Goal: Task Accomplishment & Management: Use online tool/utility

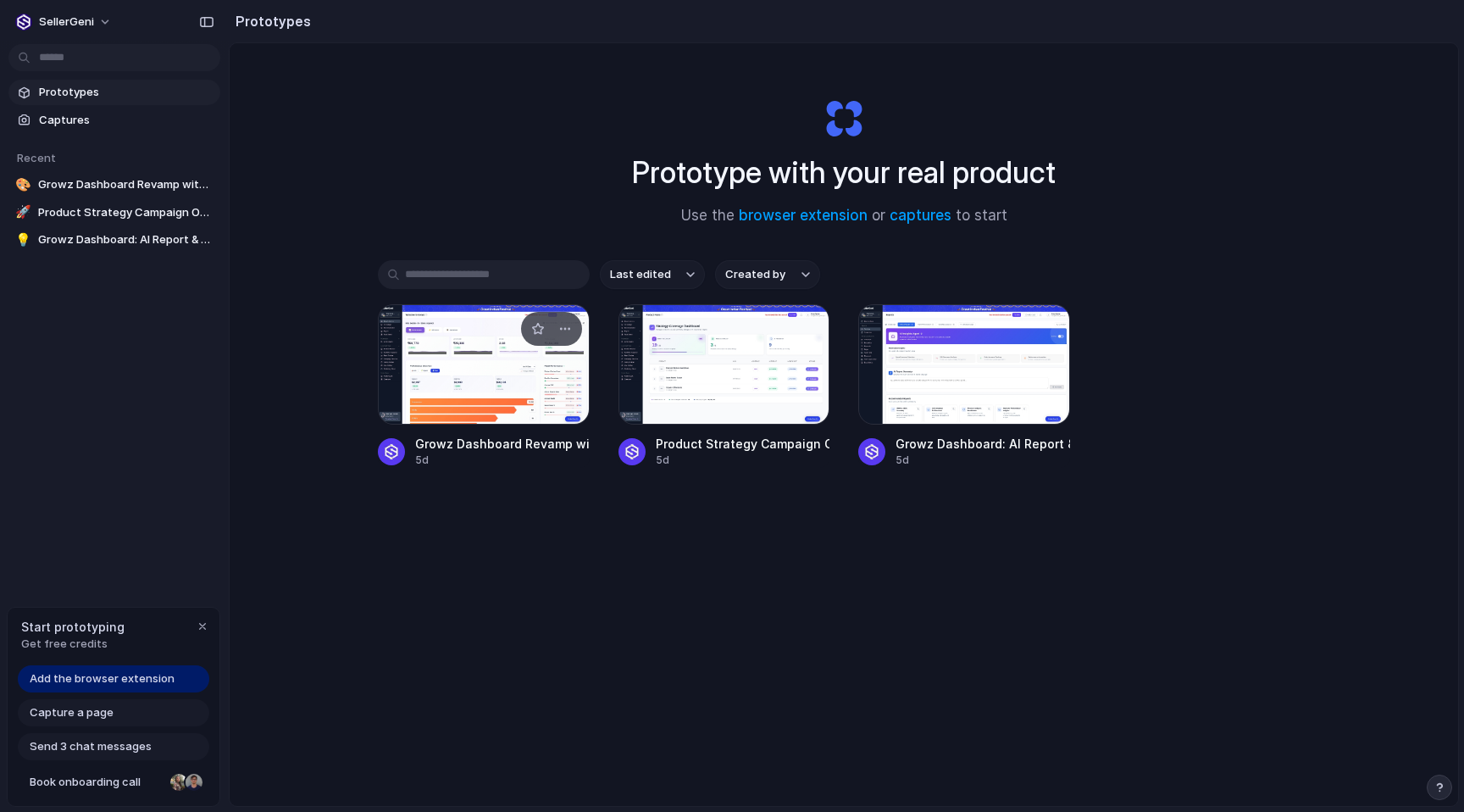
click at [521, 377] on div at bounding box center [484, 364] width 212 height 121
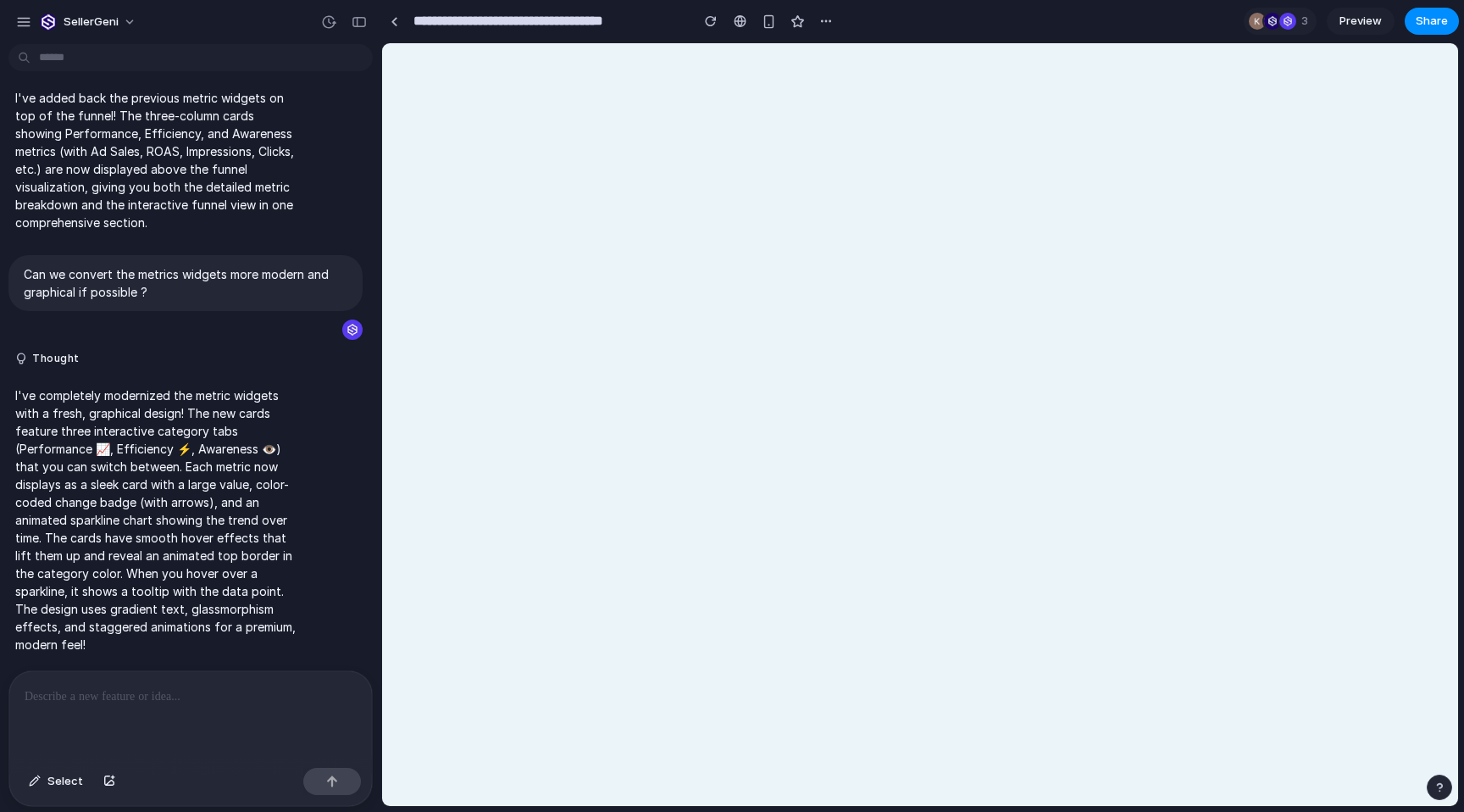
select select "******"
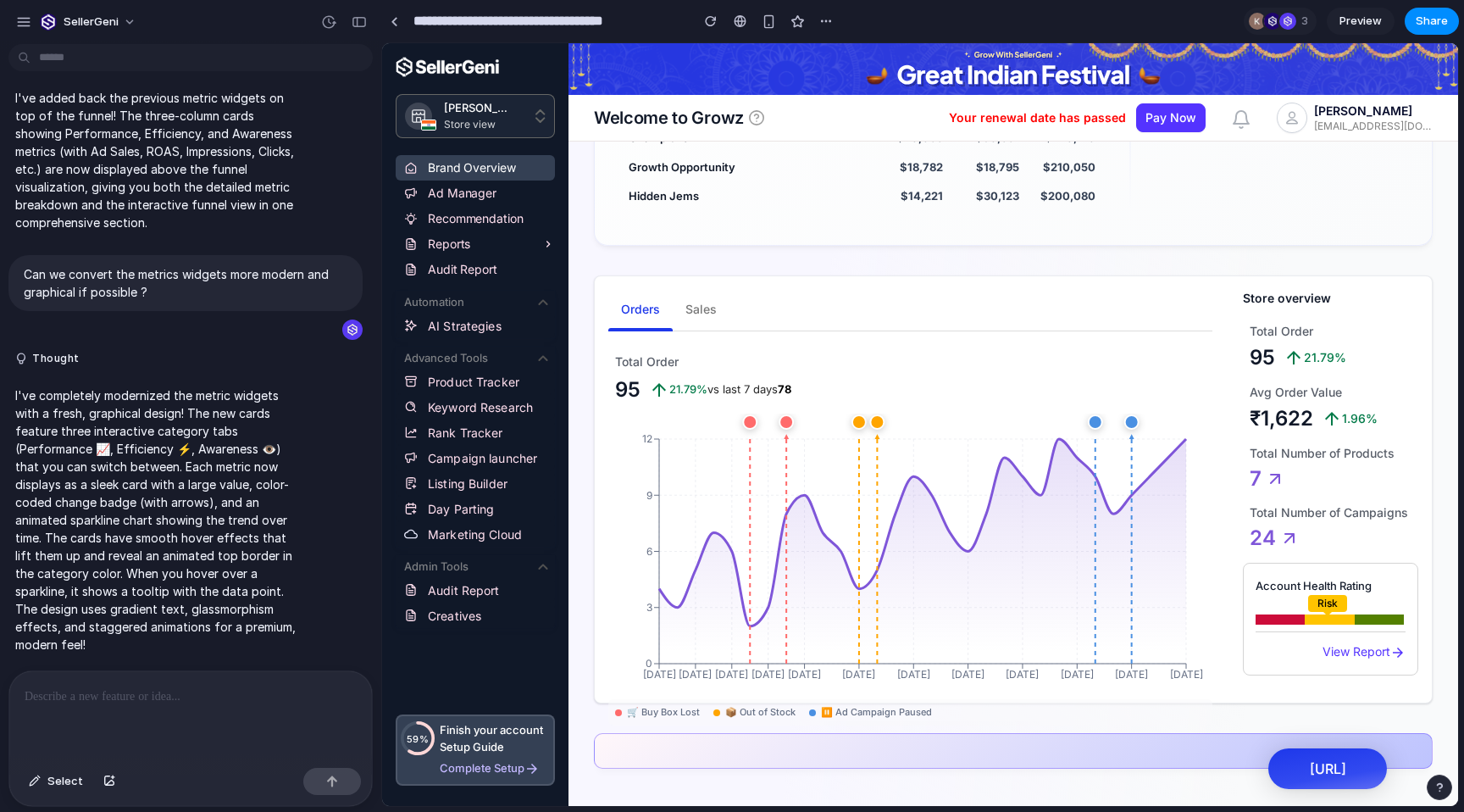
scroll to position [969, 0]
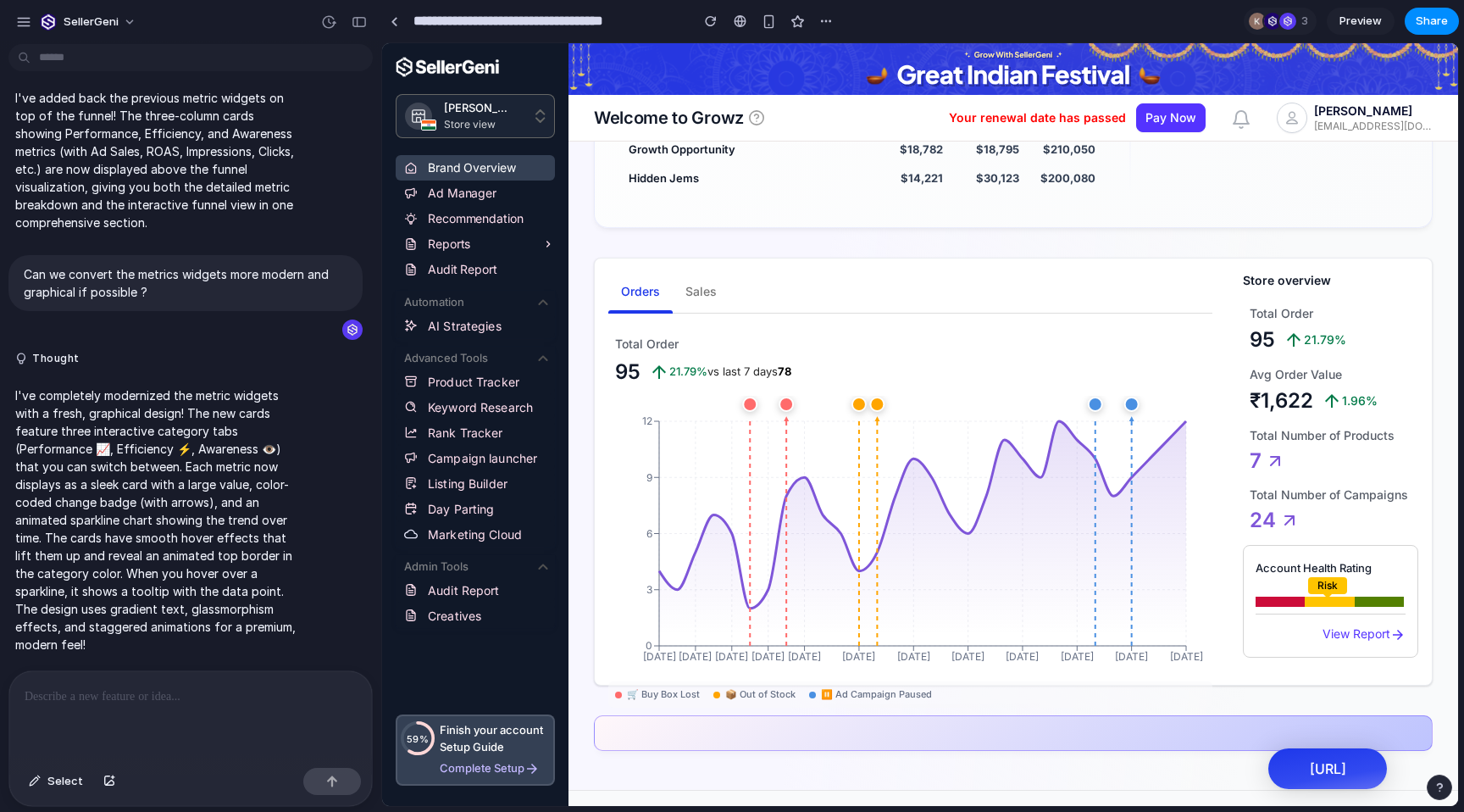
click at [694, 303] on span "Sales" at bounding box center [701, 292] width 32 height 21
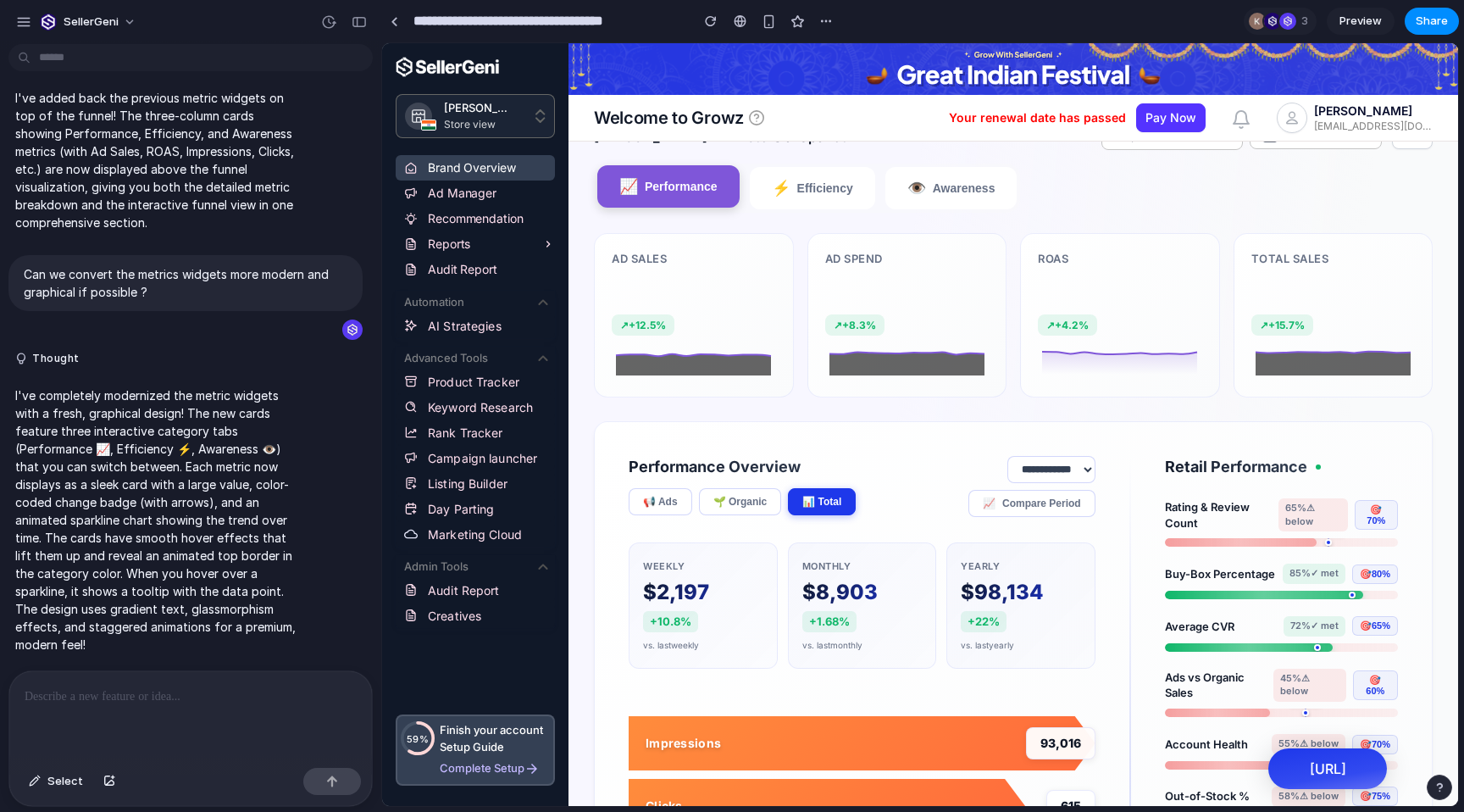
scroll to position [46, 0]
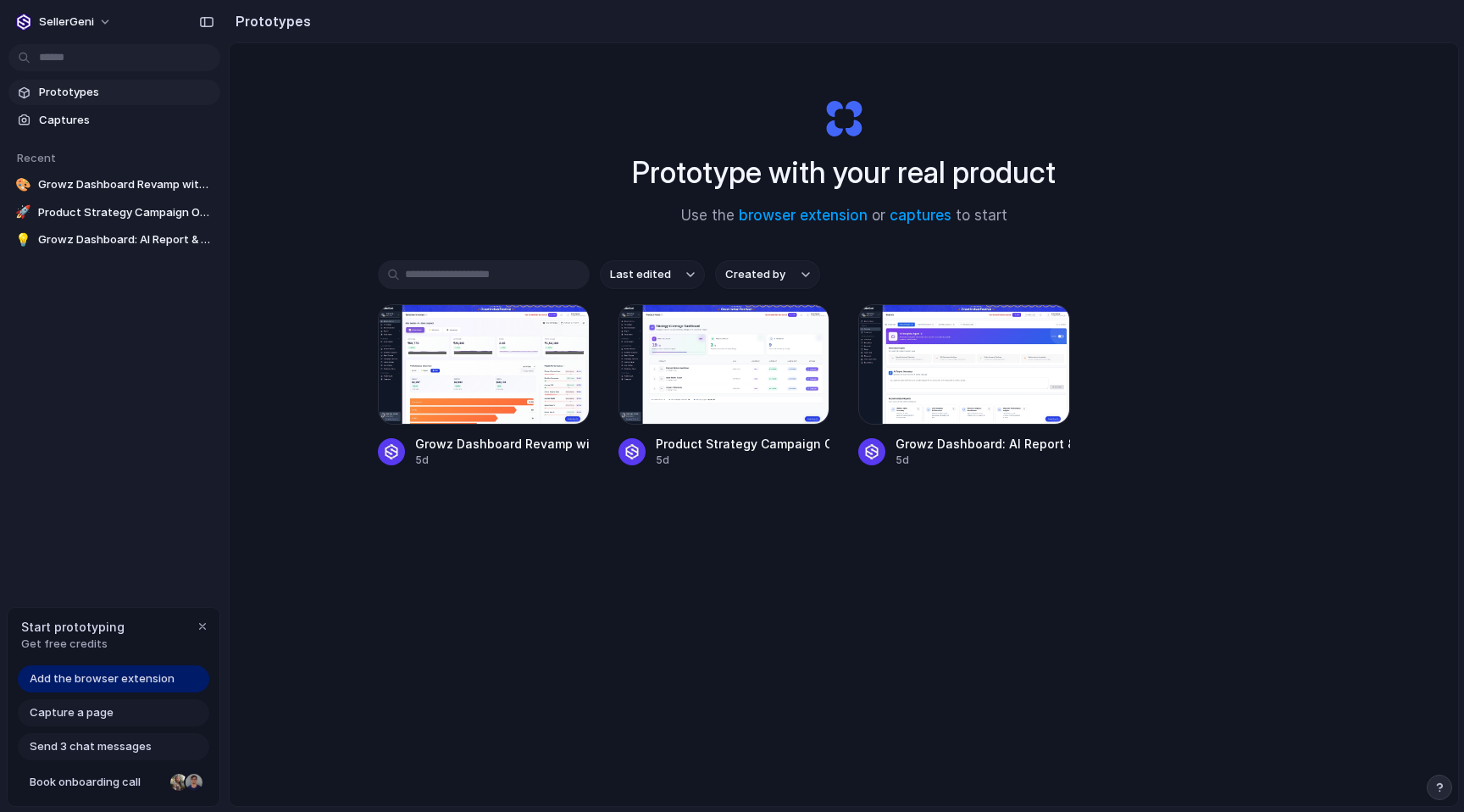
click at [162, 677] on span "Add the browser extension" at bounding box center [102, 678] width 145 height 17
click at [145, 673] on span "Add the browser extension" at bounding box center [102, 678] width 145 height 17
click at [143, 681] on span "Add the browser extension" at bounding box center [102, 678] width 145 height 17
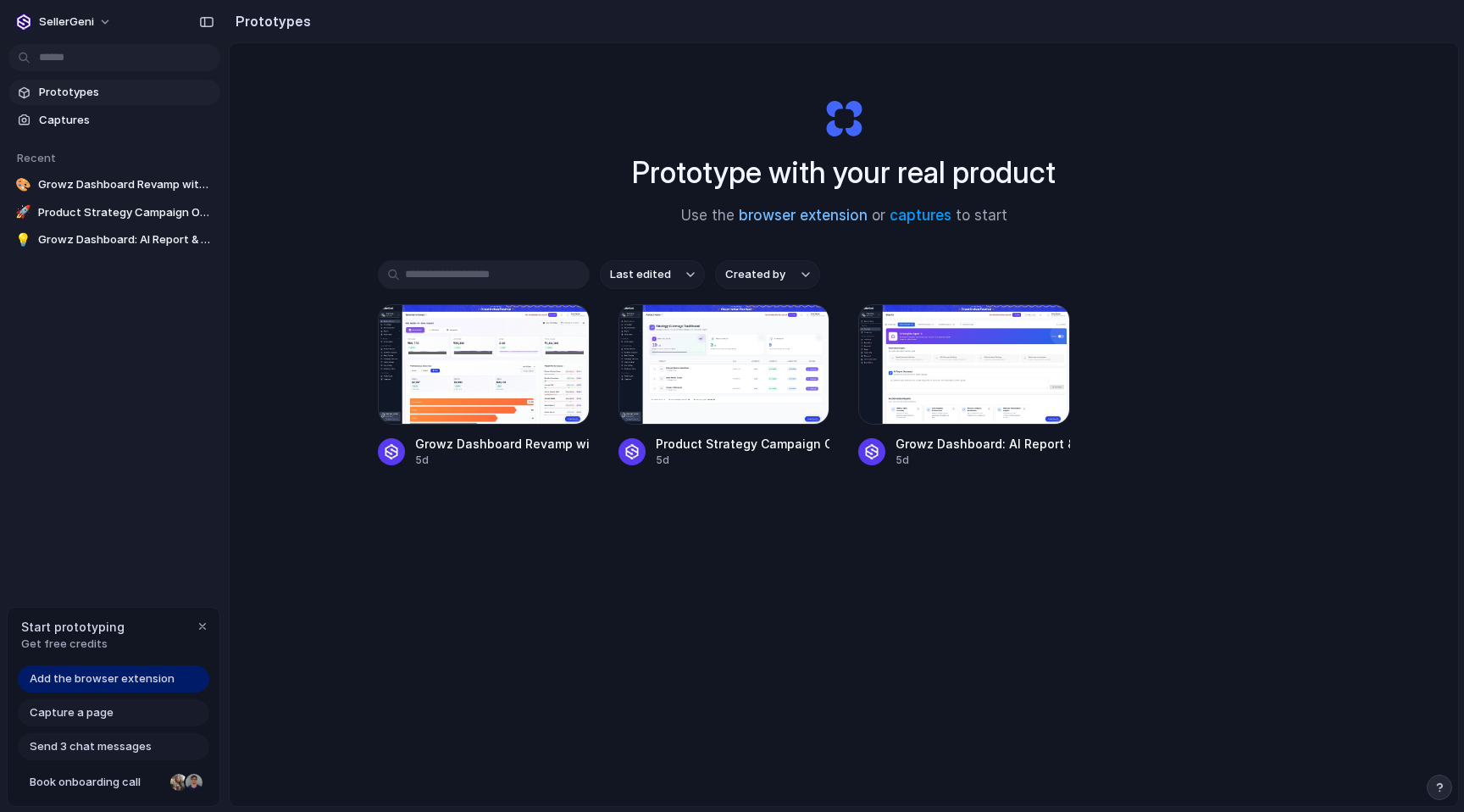
click at [793, 214] on link "browser extension" at bounding box center [803, 215] width 128 height 17
click at [490, 405] on div at bounding box center [484, 364] width 212 height 121
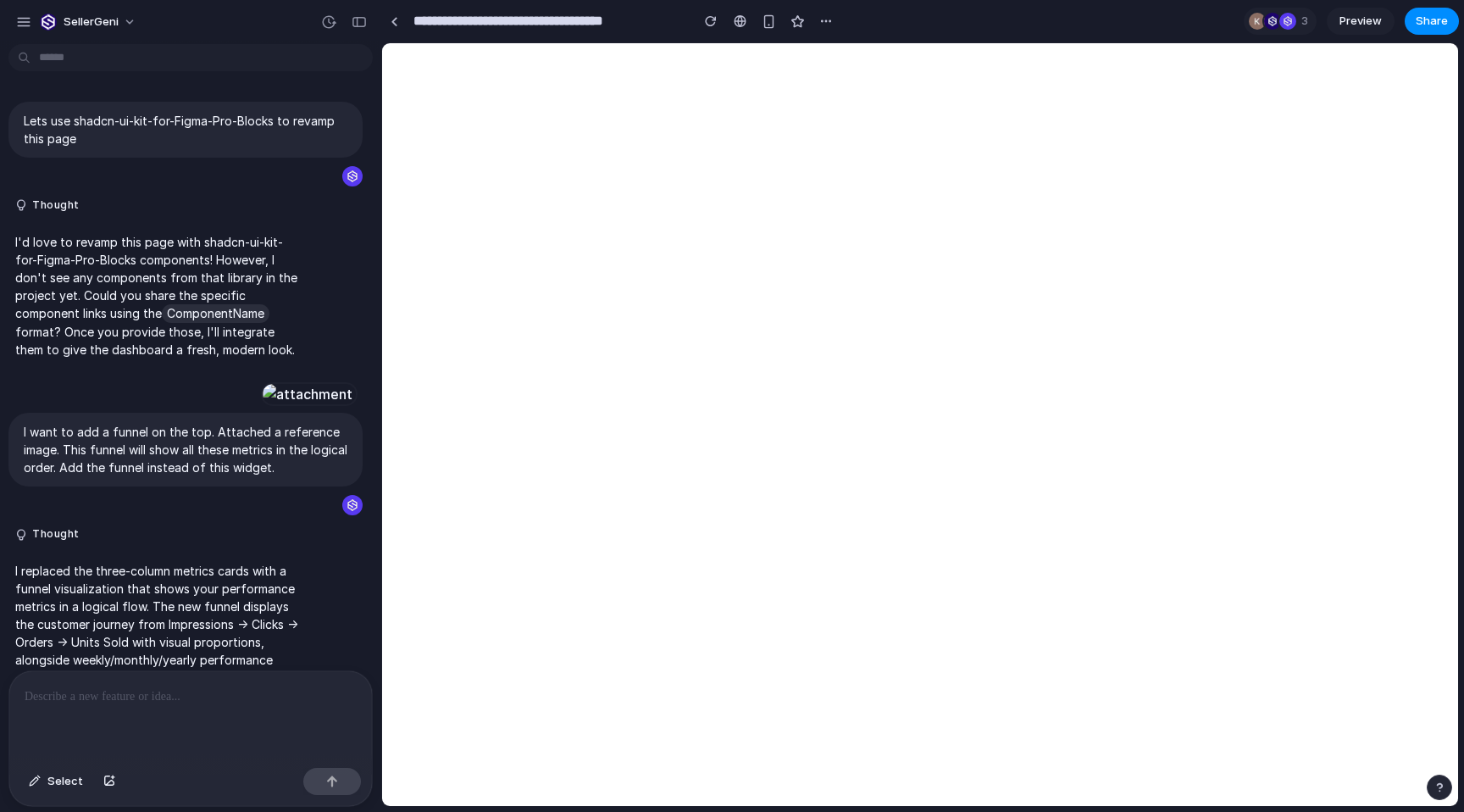
scroll to position [2917, 0]
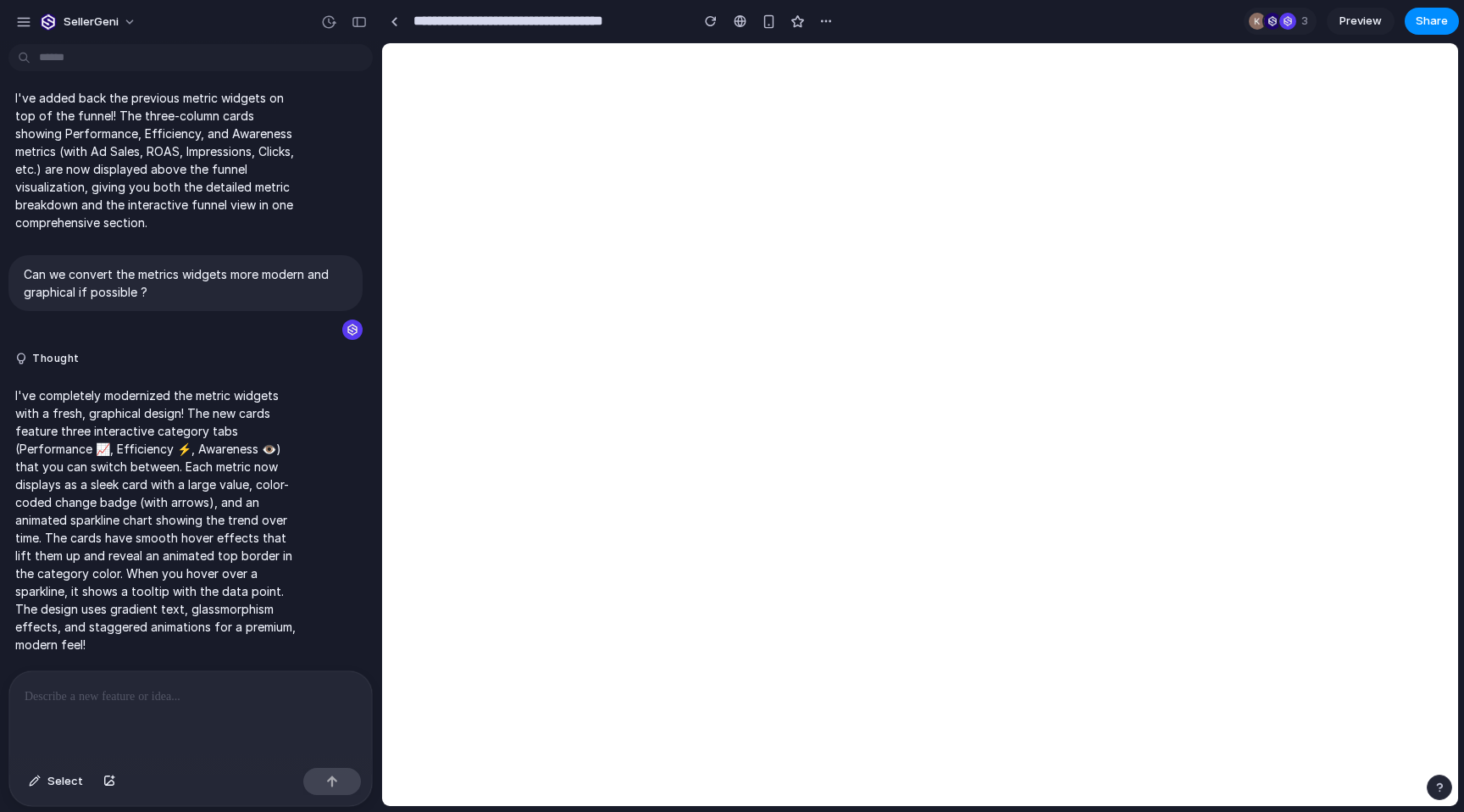
select select "******"
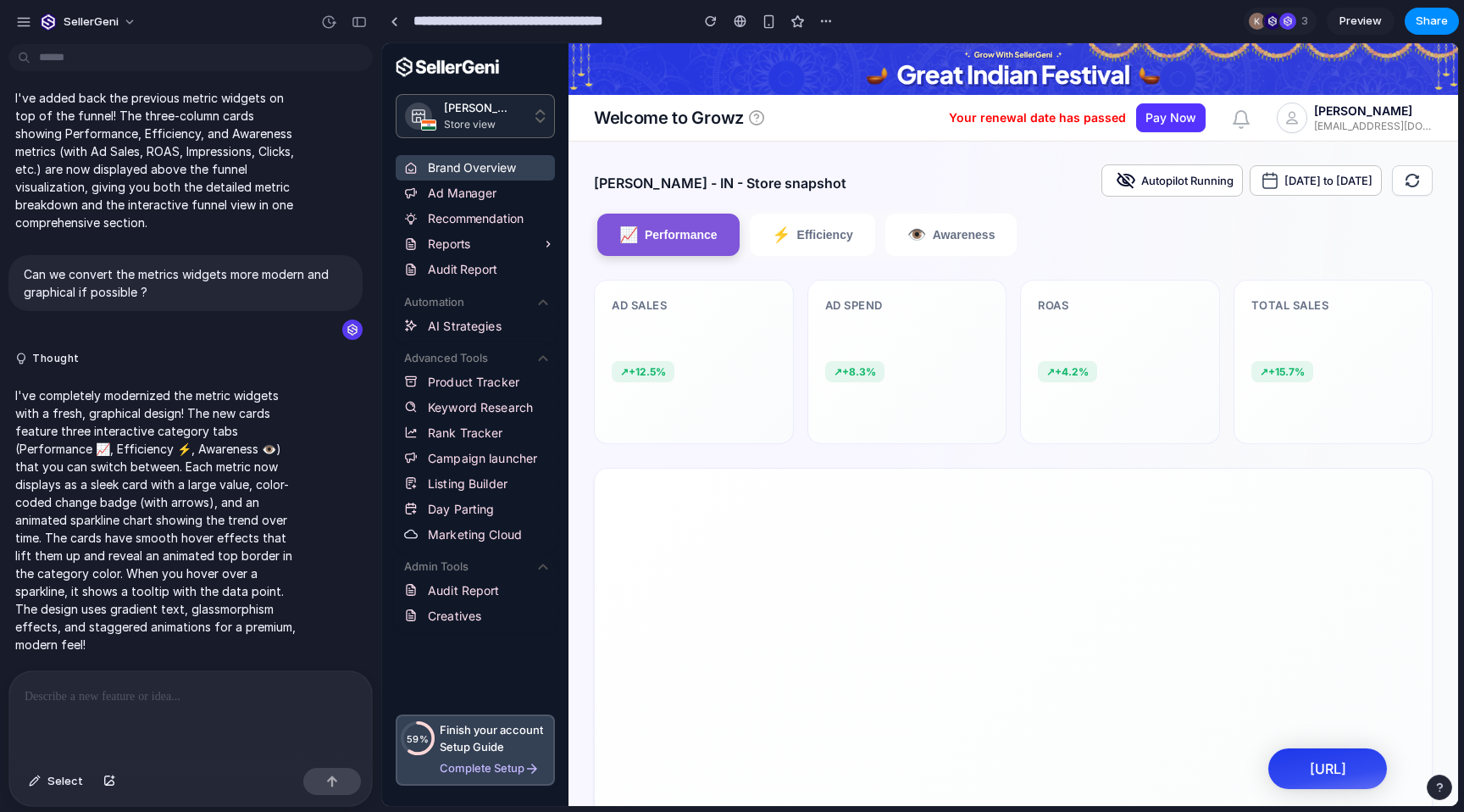
scroll to position [0, 0]
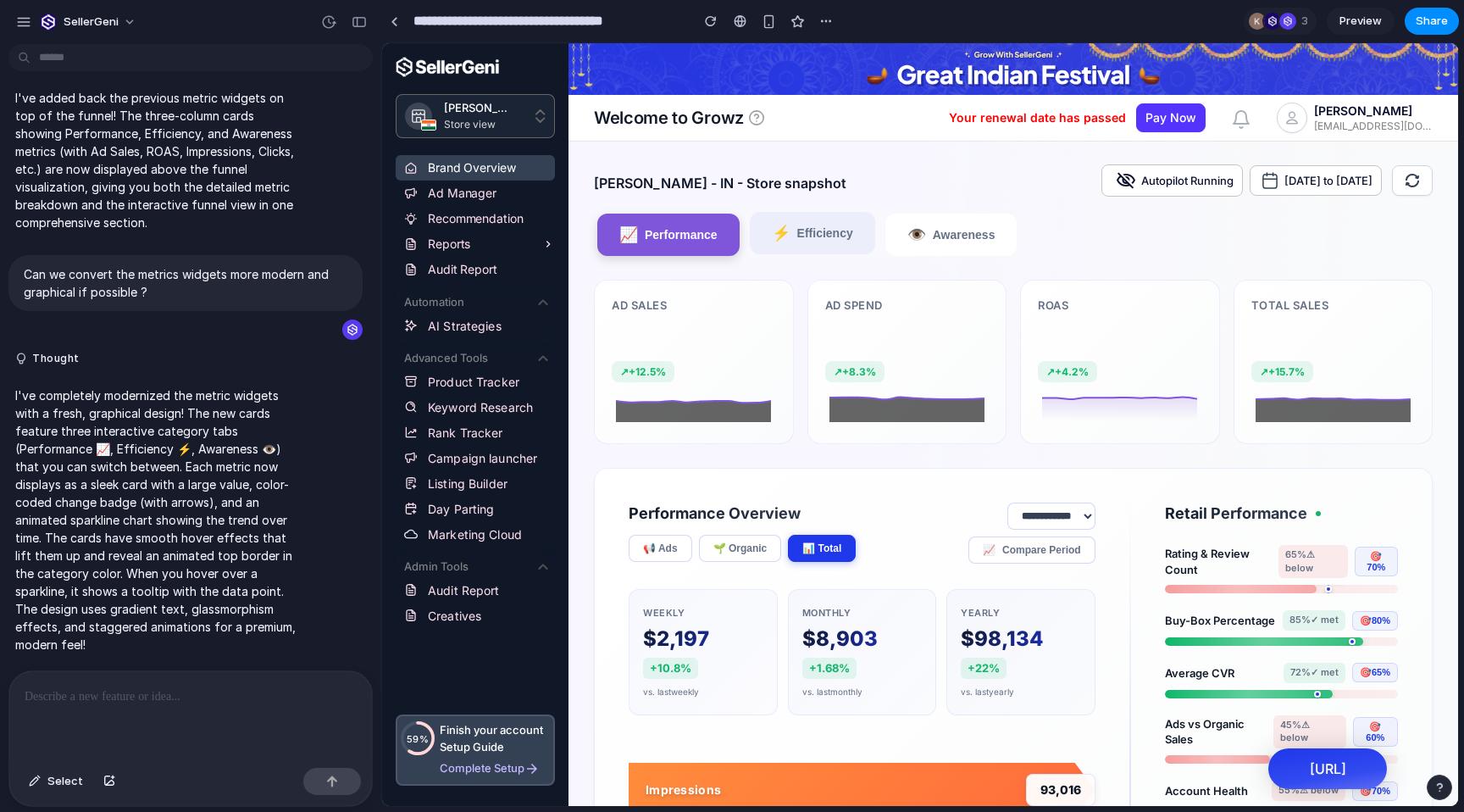
click at [839, 236] on span "Efficiency" at bounding box center [825, 232] width 56 height 13
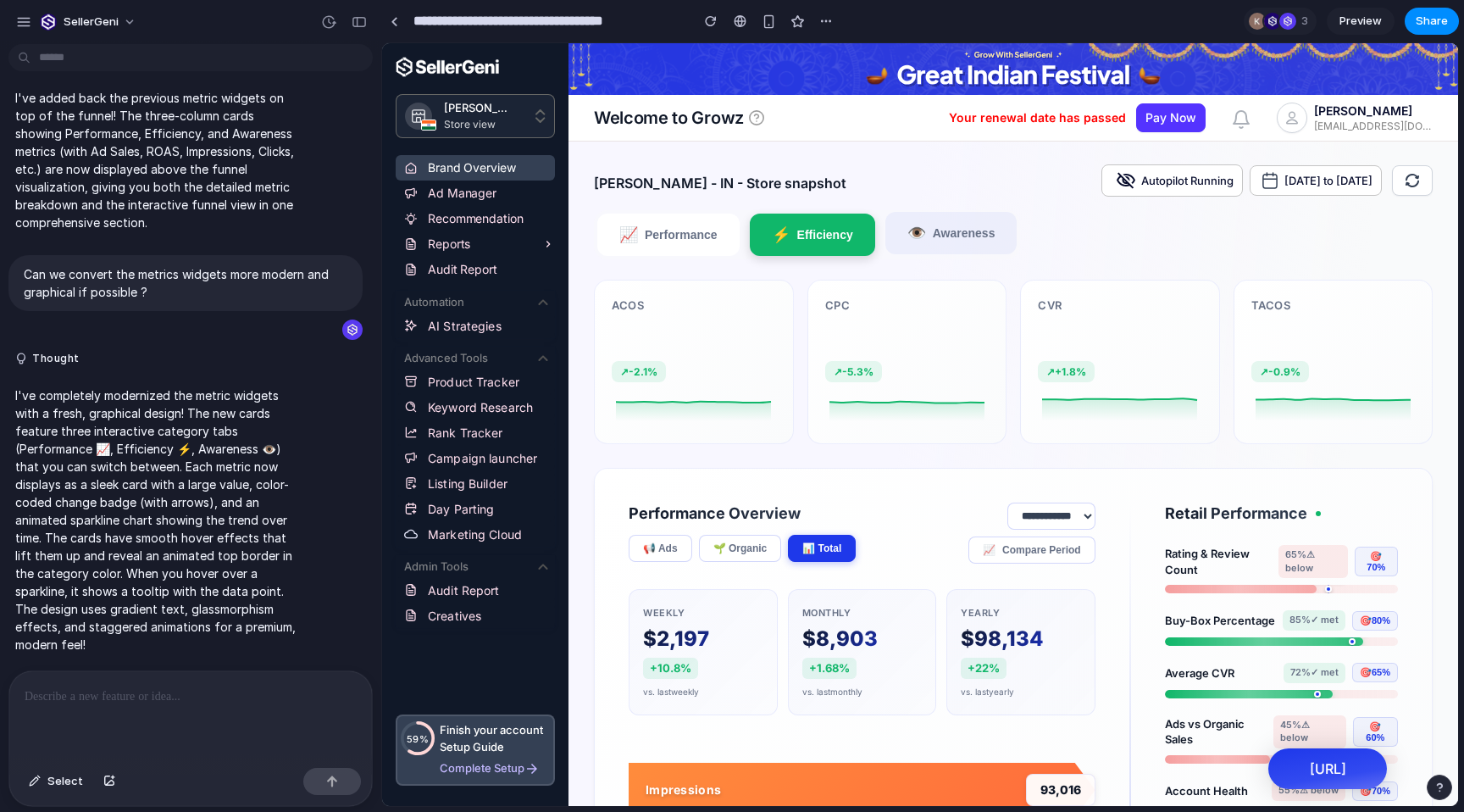
click at [907, 236] on span "👁️" at bounding box center [916, 232] width 18 height 18
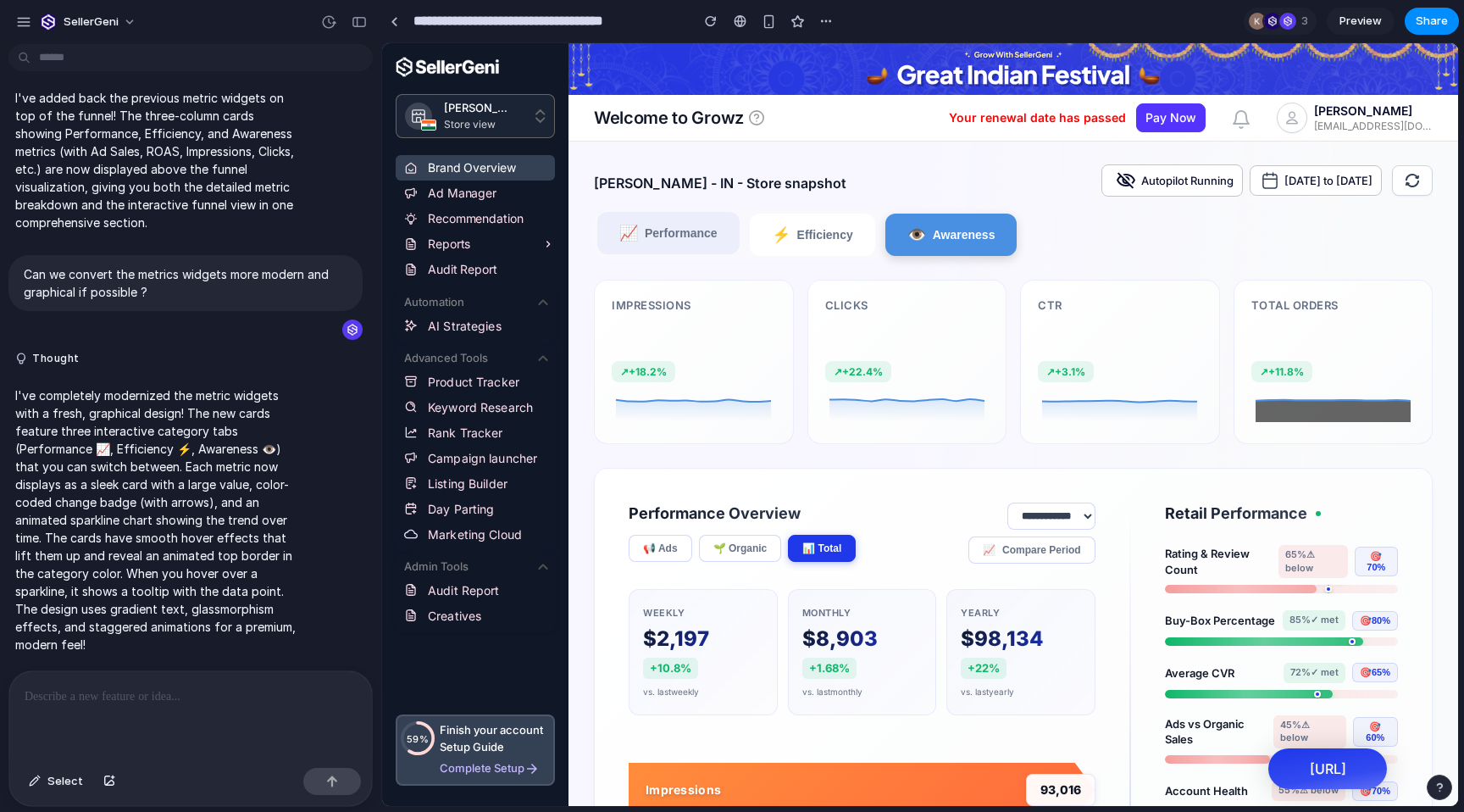
click at [678, 229] on span "Performance" at bounding box center [681, 232] width 73 height 13
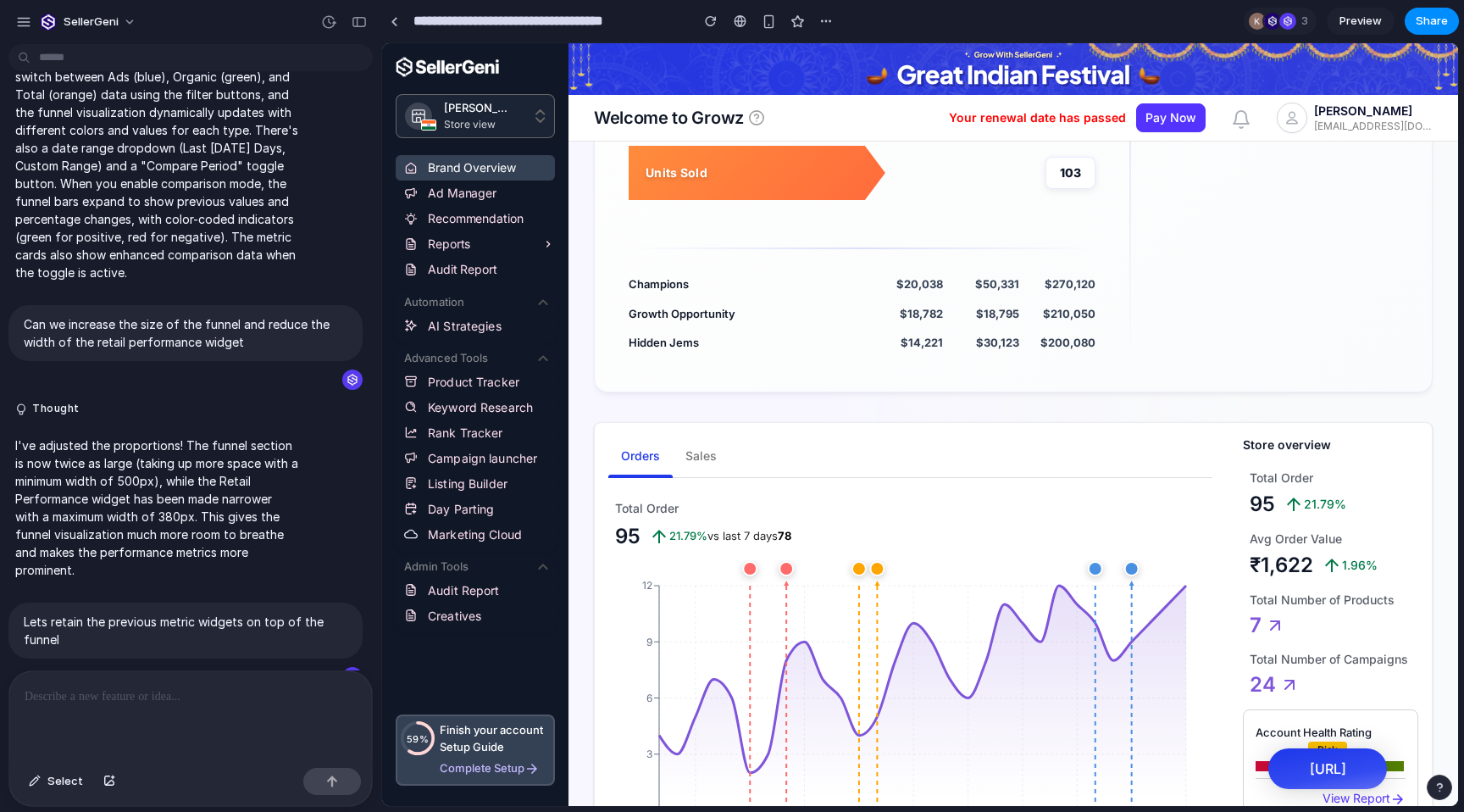
scroll to position [808, 0]
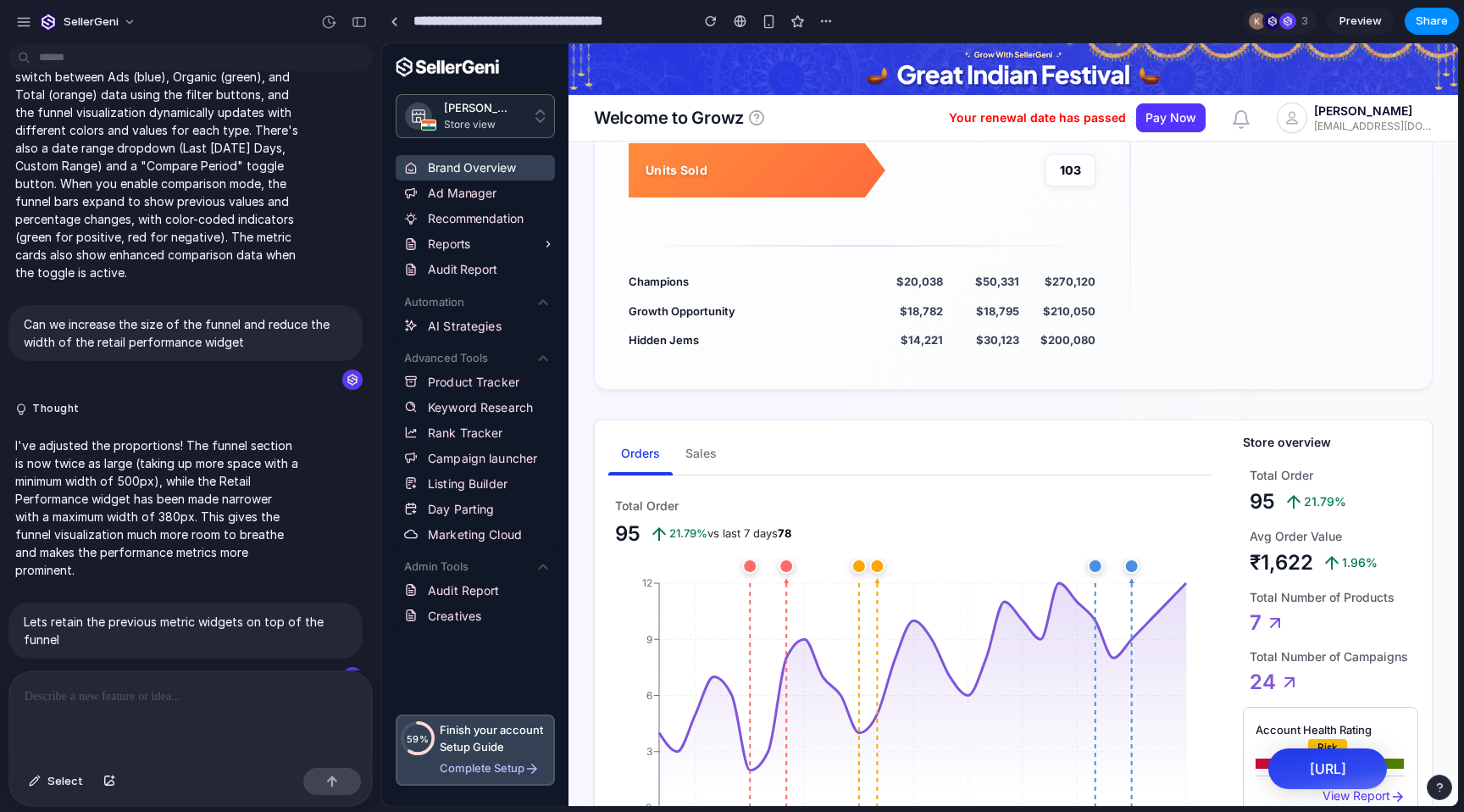
click at [712, 456] on span "Sales" at bounding box center [701, 454] width 32 height 21
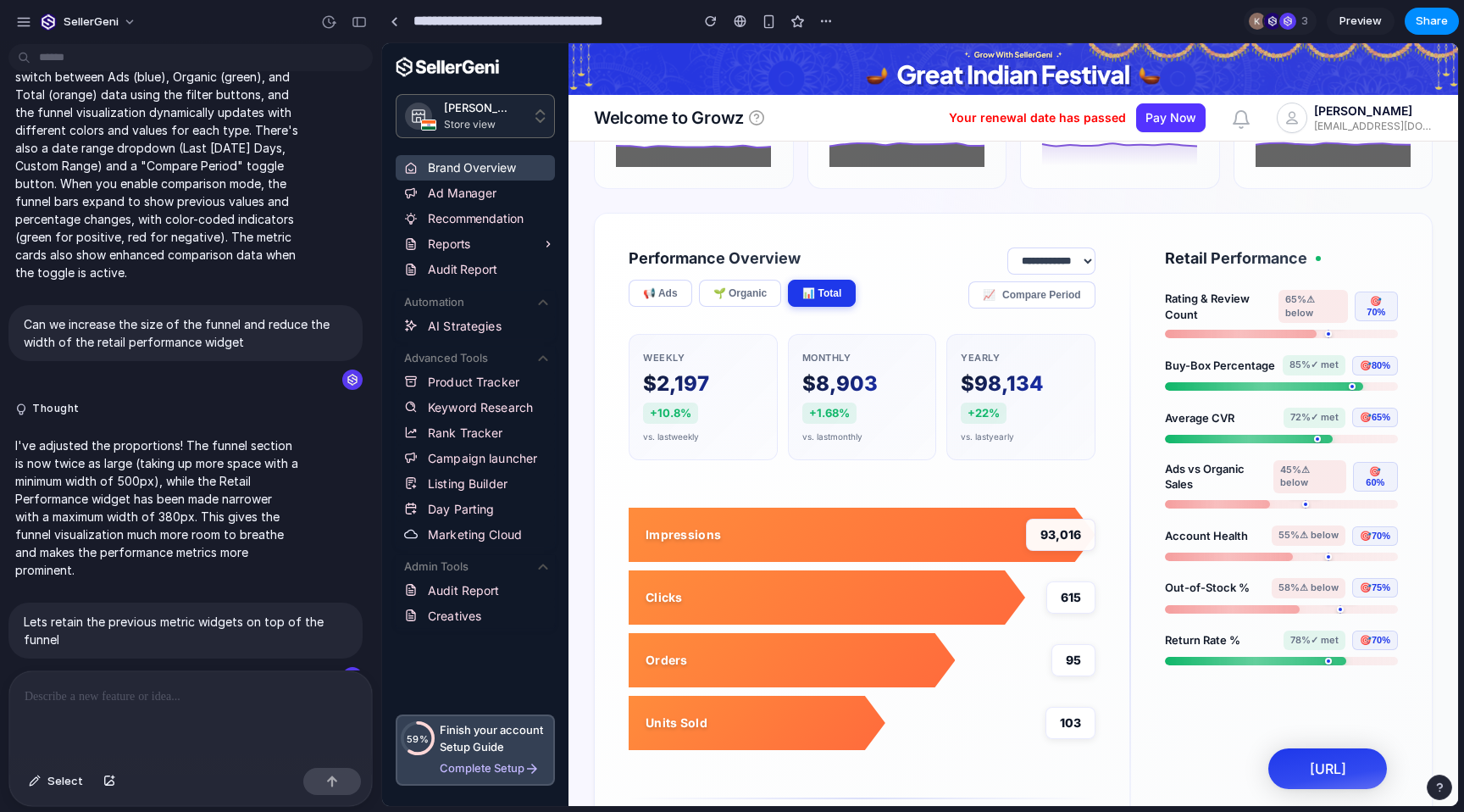
scroll to position [0, 0]
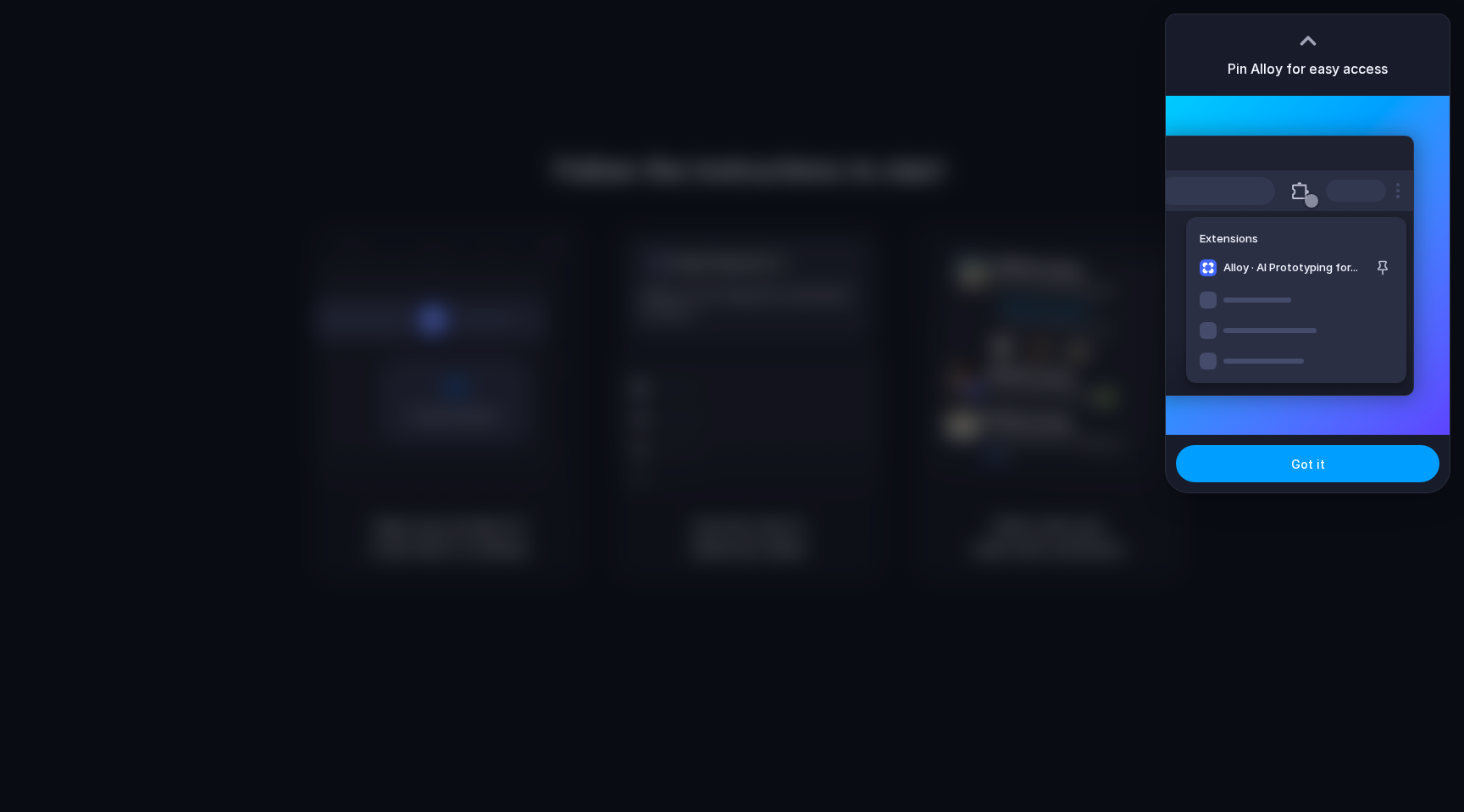
click at [1308, 459] on span "Got it" at bounding box center [1308, 464] width 34 height 18
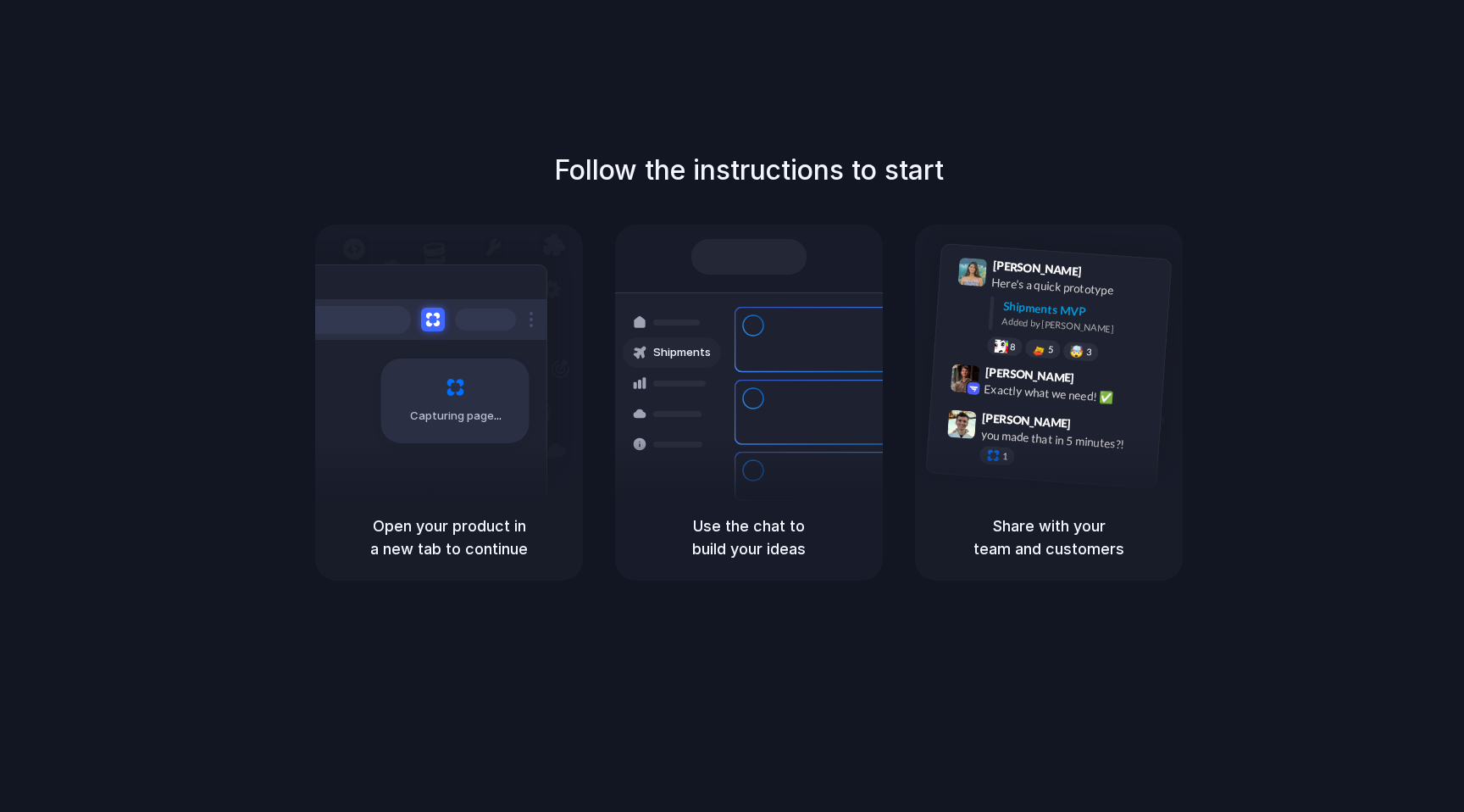
click at [475, 402] on div "Capturing page" at bounding box center [455, 400] width 149 height 84
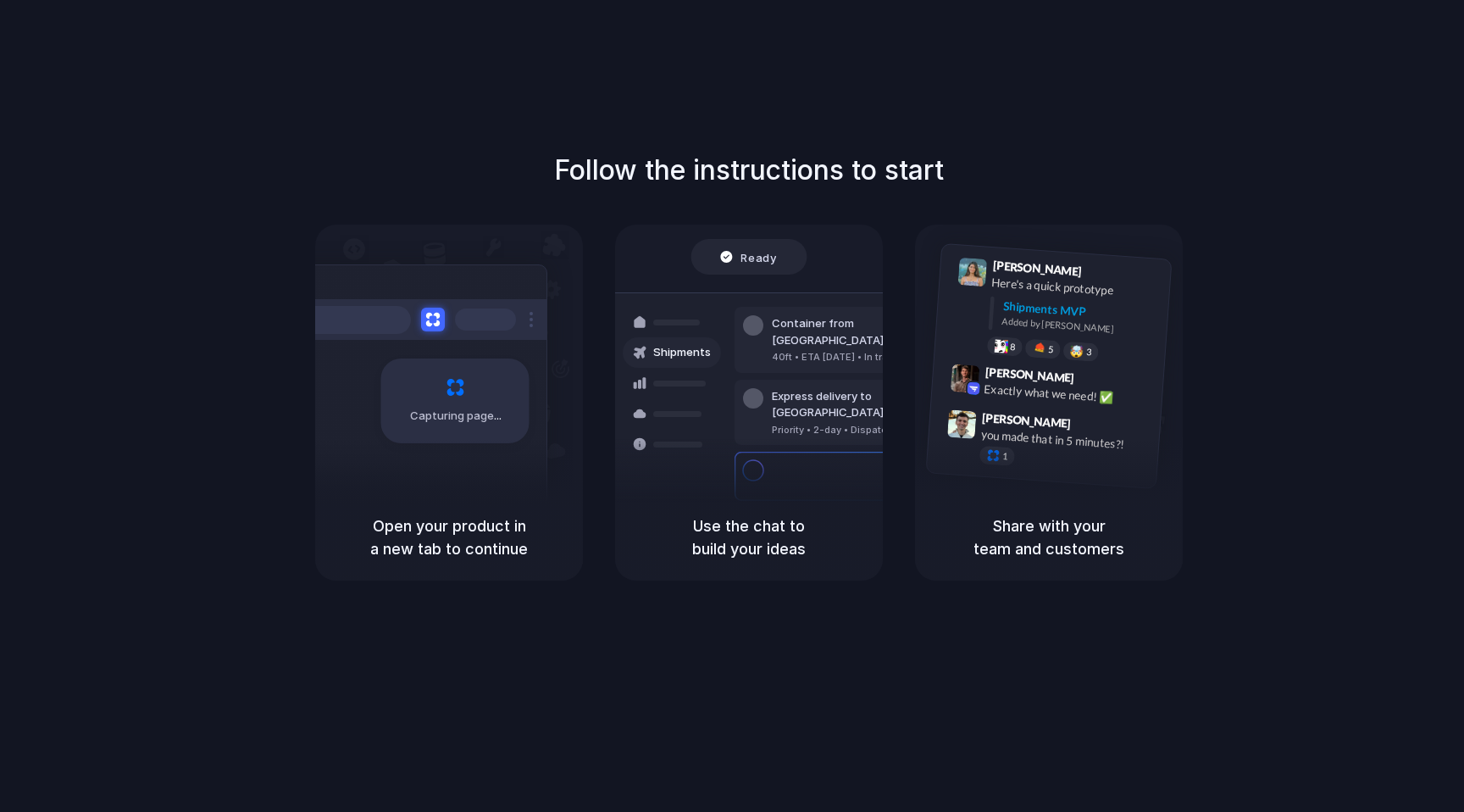
click at [454, 539] on h5 "Open your product in a new tab to continue" at bounding box center [449, 538] width 227 height 46
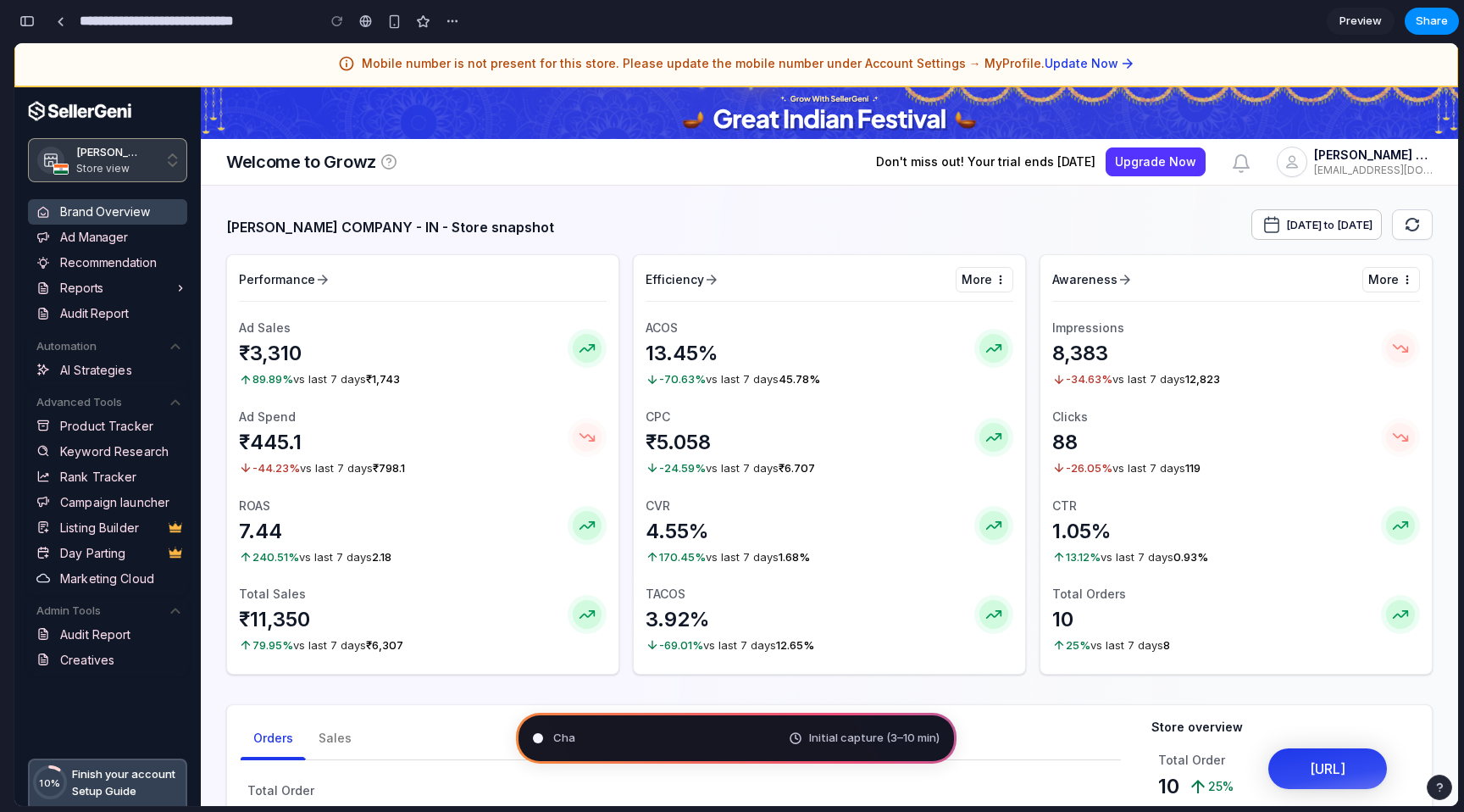
click at [168, 165] on img "button" at bounding box center [173, 159] width 11 height 13
click at [147, 268] on link "Recommendation" at bounding box center [107, 262] width 159 height 26
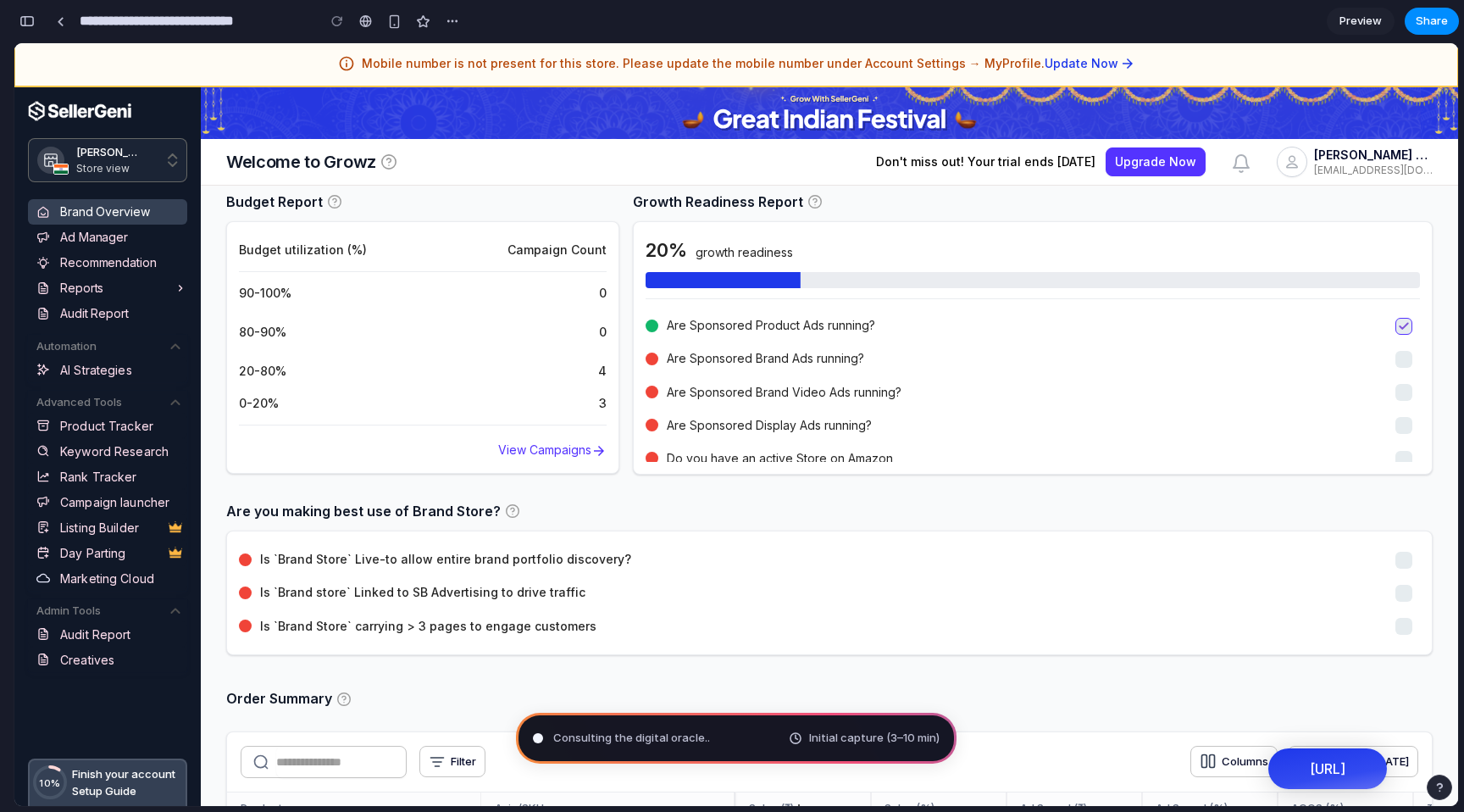
scroll to position [691, 0]
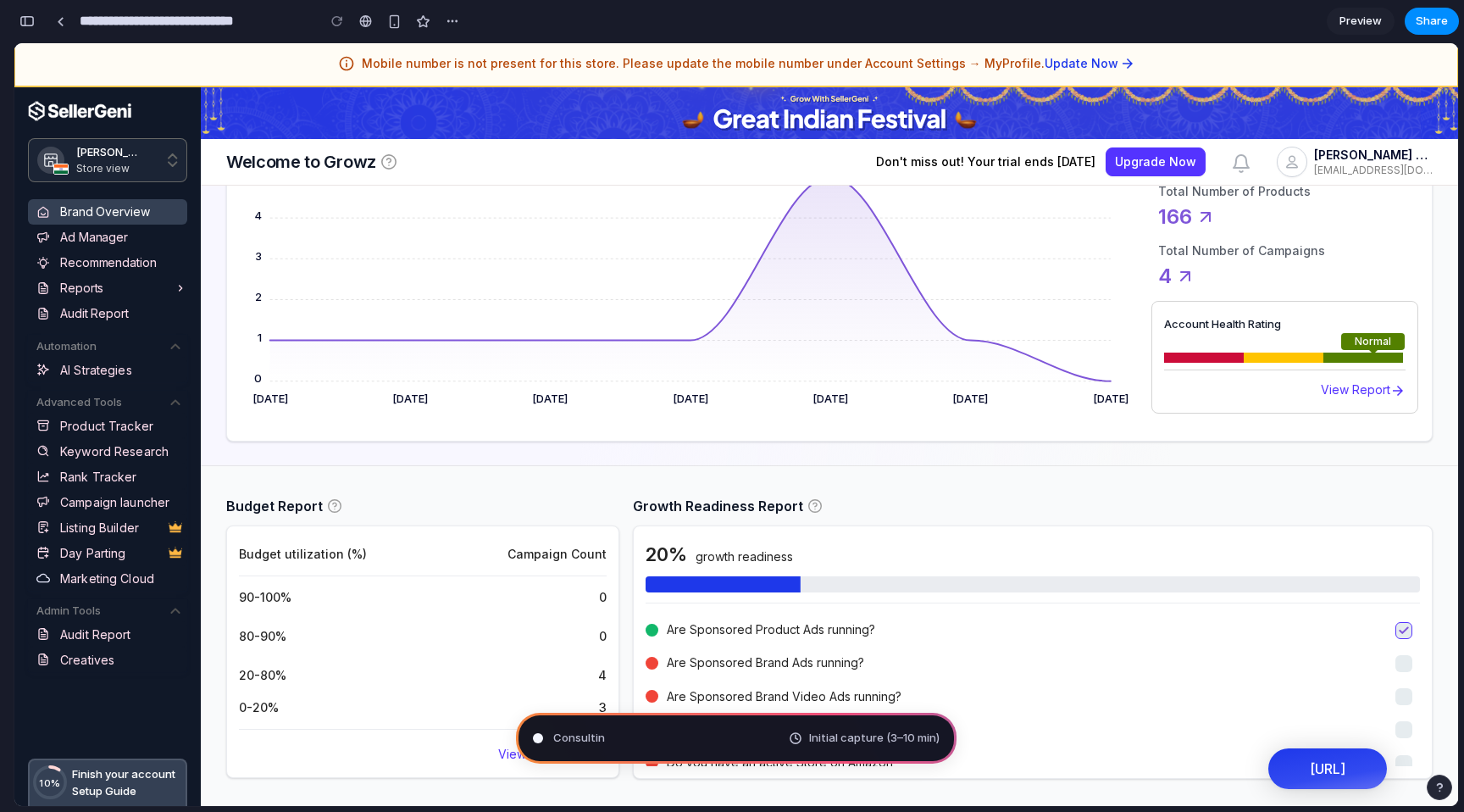
click at [1316, 160] on div "[PERSON_NAME] COMPANY" at bounding box center [1373, 156] width 119 height 16
click at [1235, 163] on img "button" at bounding box center [1241, 163] width 17 height 18
click at [165, 235] on link "Ad Manager" at bounding box center [107, 237] width 159 height 26
click at [1351, 32] on link "Preview" at bounding box center [1360, 21] width 68 height 27
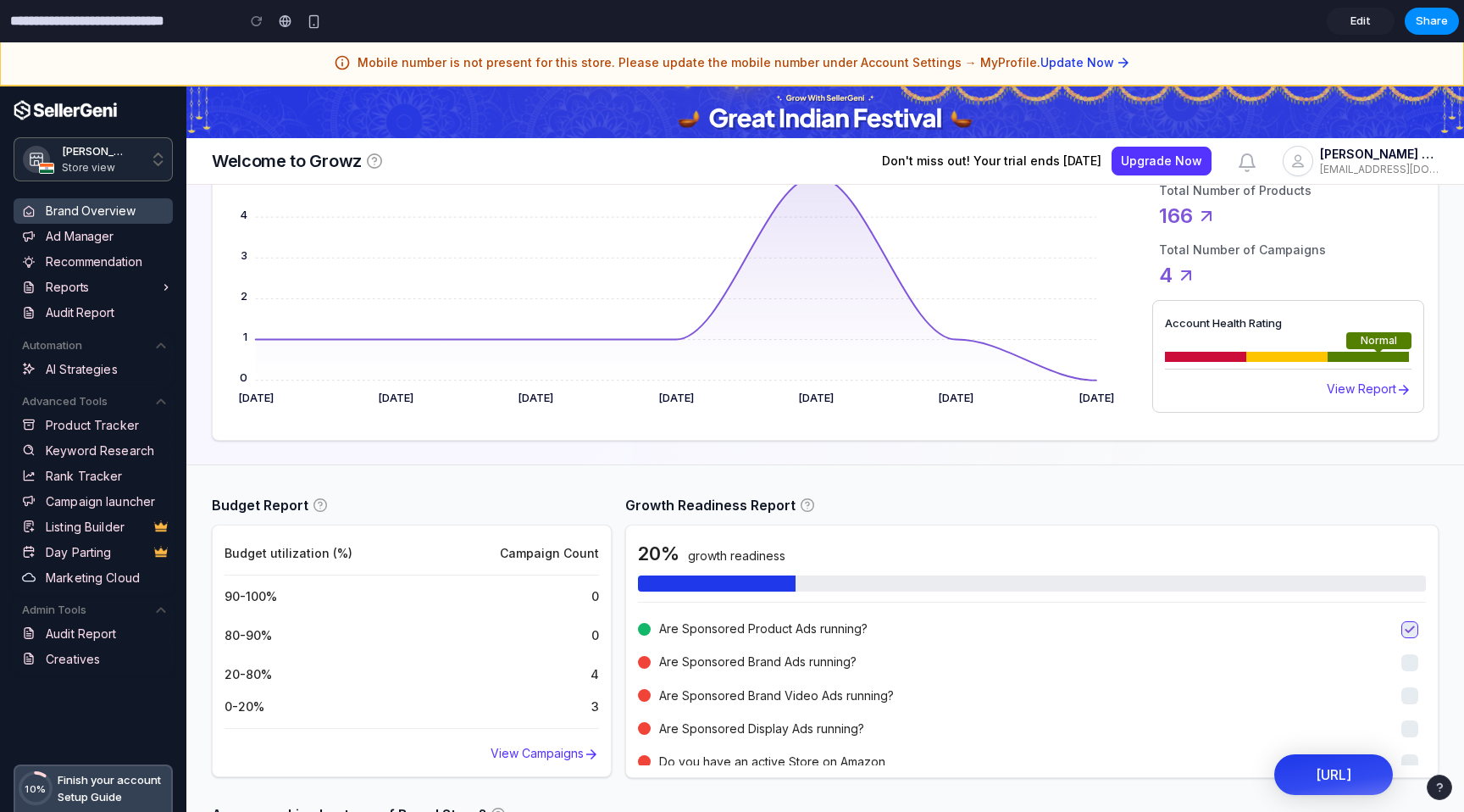
click at [1351, 32] on link "Edit" at bounding box center [1360, 21] width 68 height 27
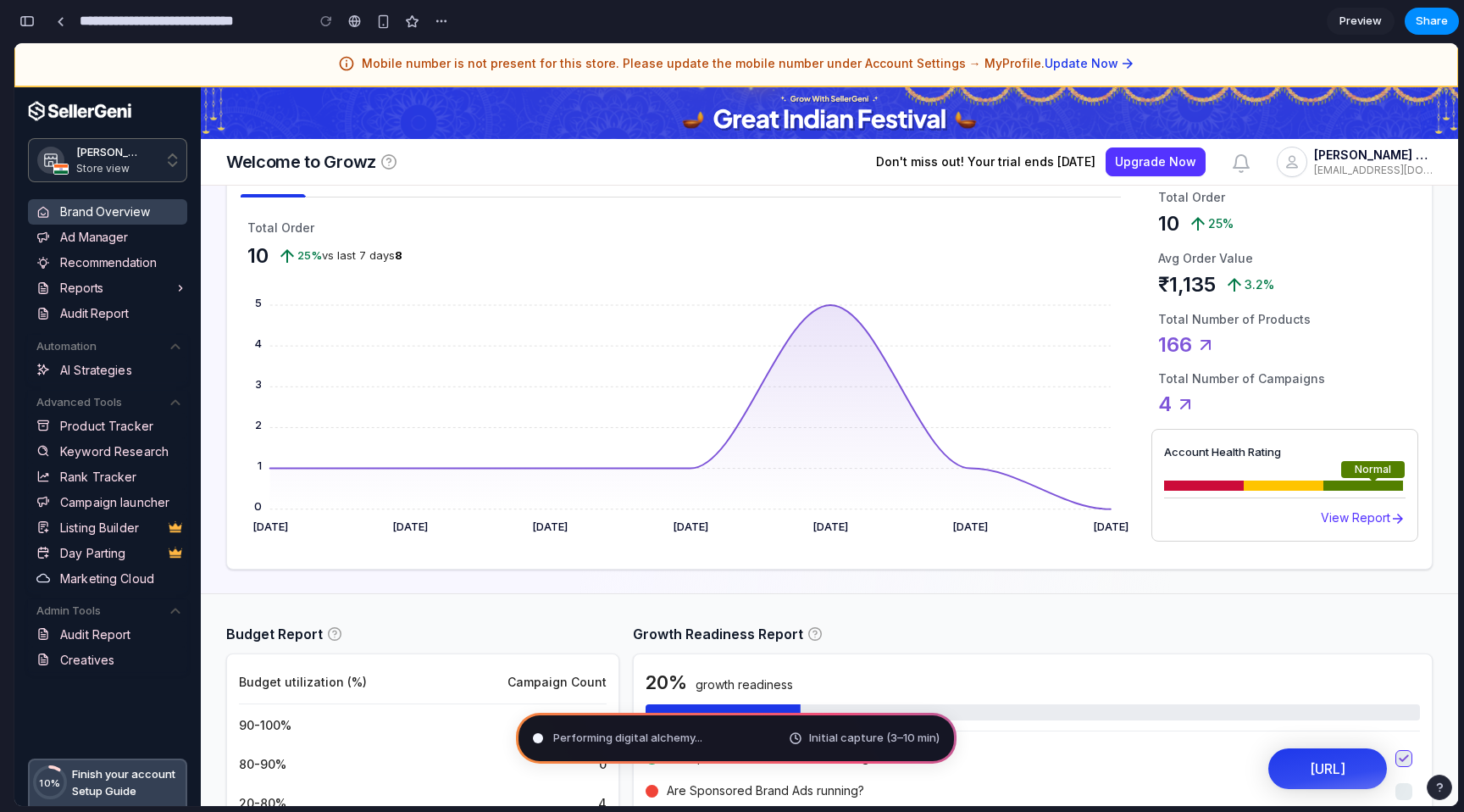
scroll to position [517, 0]
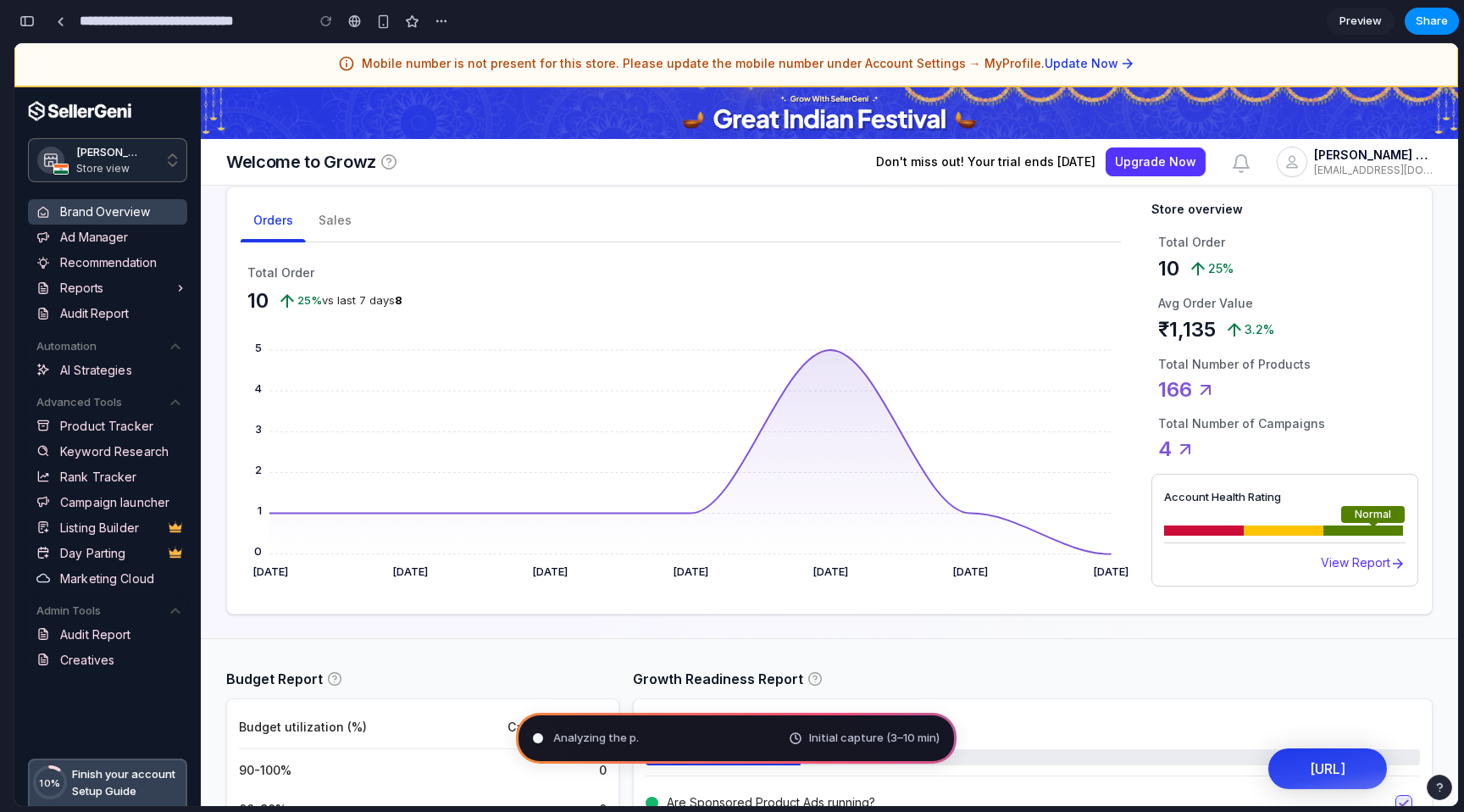
type input "**********"
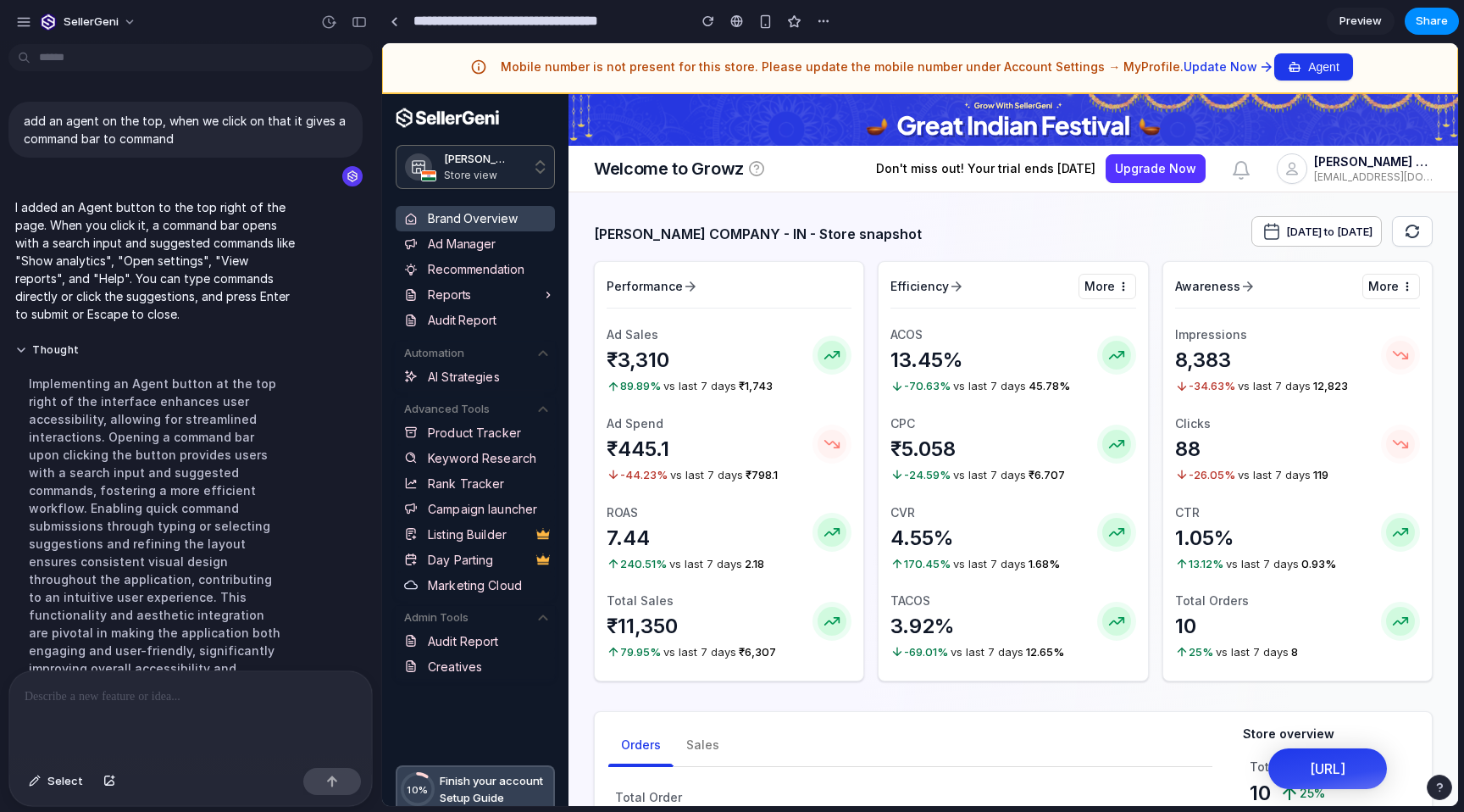
scroll to position [34, 0]
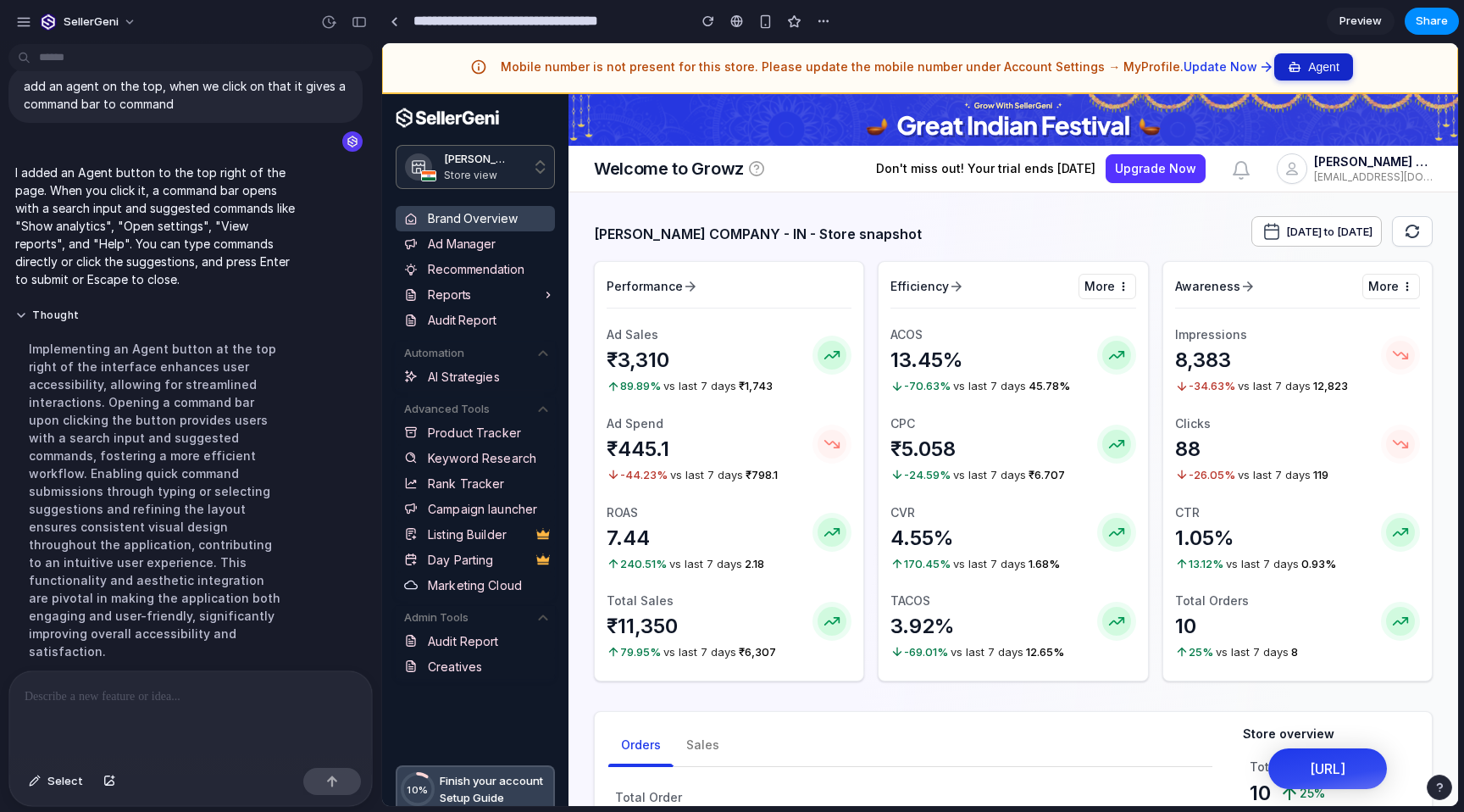
click at [1288, 69] on icon at bounding box center [1294, 66] width 13 height 13
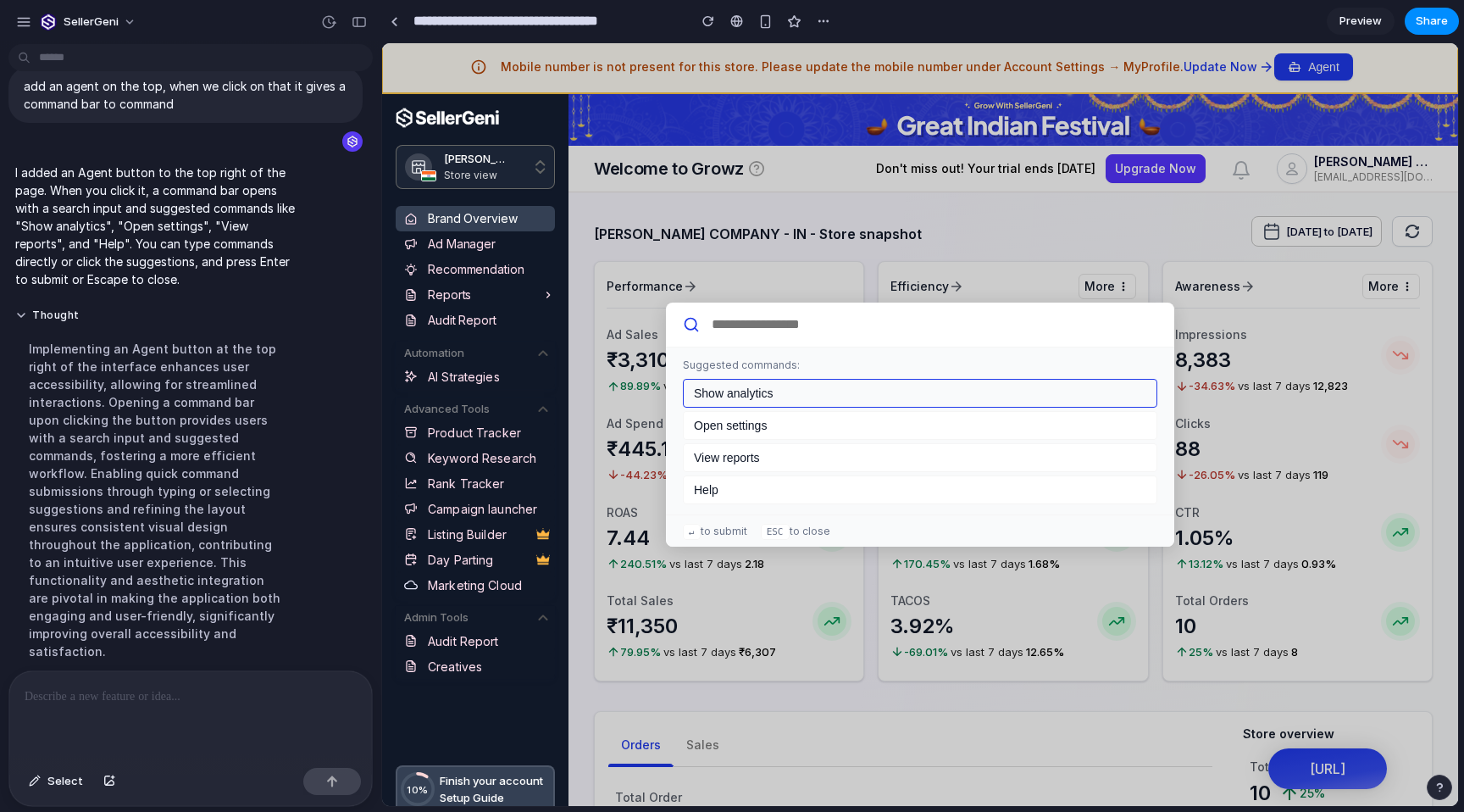
click at [883, 403] on button "Show analytics" at bounding box center [919, 392] width 474 height 29
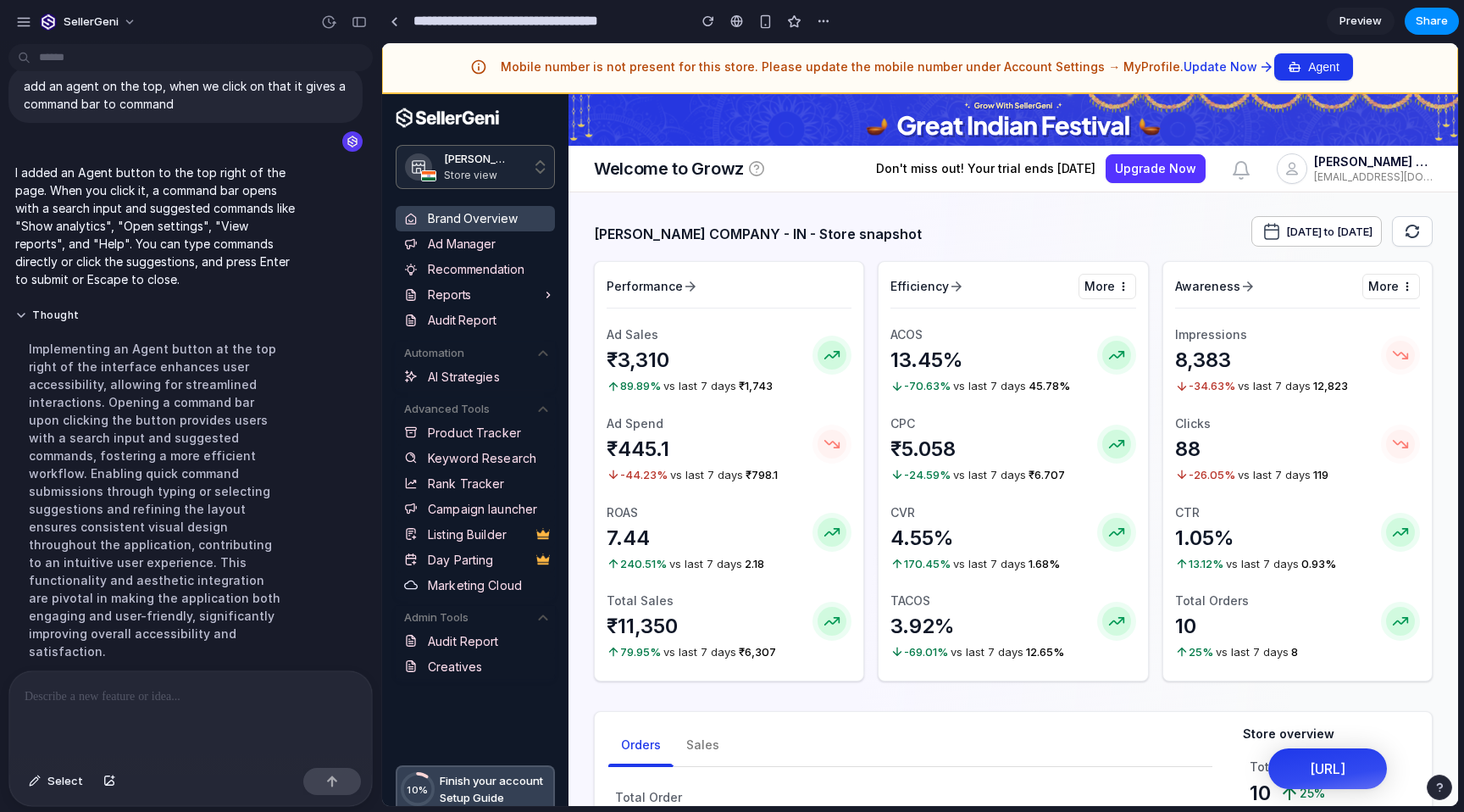
click at [125, 702] on p at bounding box center [191, 696] width 333 height 20
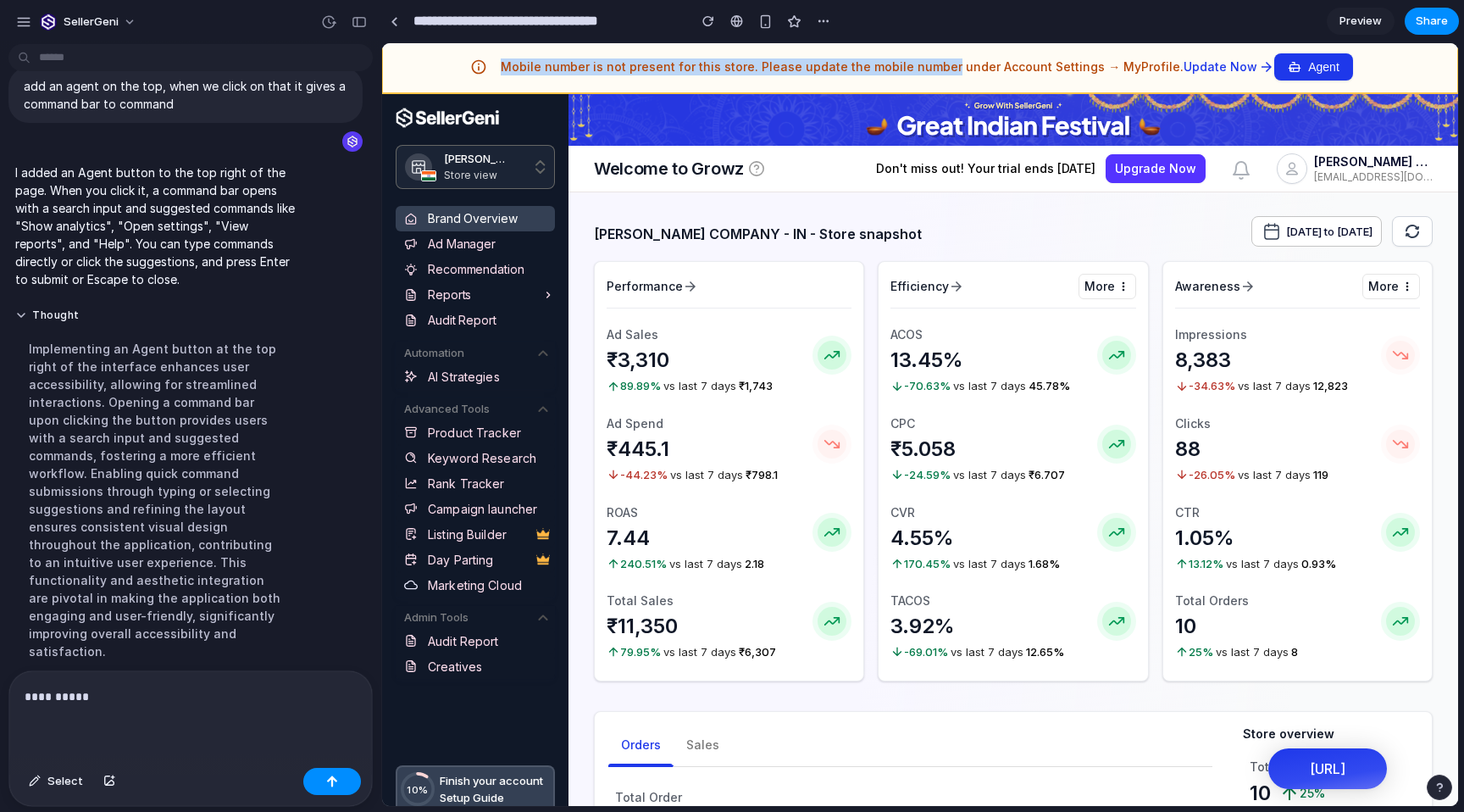
drag, startPoint x: 516, startPoint y: 63, endPoint x: 955, endPoint y: 73, distance: 439.1
click at [955, 74] on div "Mobile number is not present for this store. Please update the mobile number un…" at bounding box center [873, 67] width 804 height 20
copy div "Mobile number is not present for this store. Please update the mobile number"
click at [79, 706] on div "**********" at bounding box center [191, 716] width 362 height 90
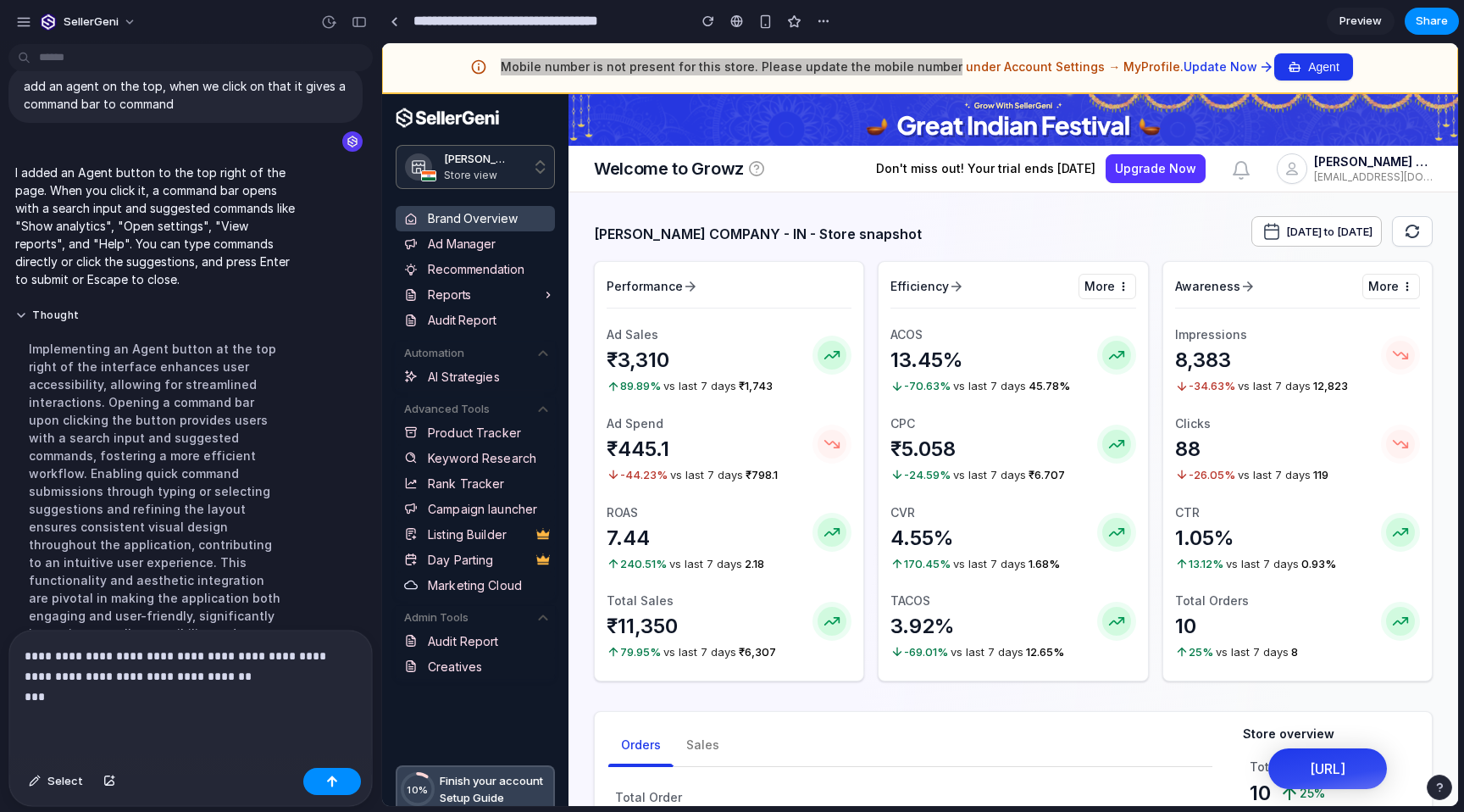
drag, startPoint x: 850, startPoint y: 172, endPoint x: 1097, endPoint y: 172, distance: 247.0
click at [1097, 172] on div "Welcome to Growz Don't miss out! Your trial ends [DATE] Upgrade Now 0 [PERSON_N…" at bounding box center [1013, 169] width 889 height 47
copy div "Don't miss out! Your trial ends [DATE]"
click at [154, 718] on div "**********" at bounding box center [191, 696] width 362 height 130
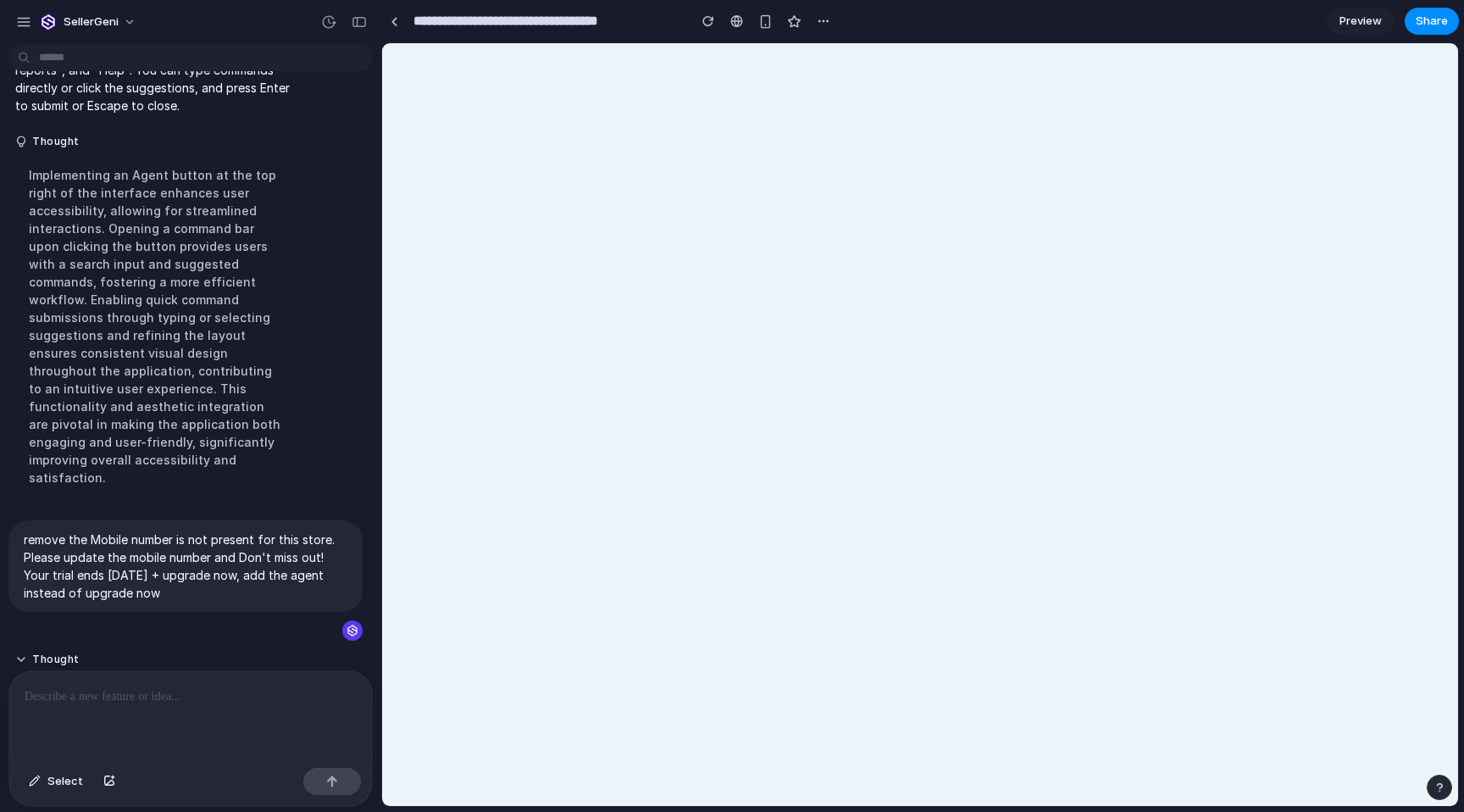
scroll to position [278, 0]
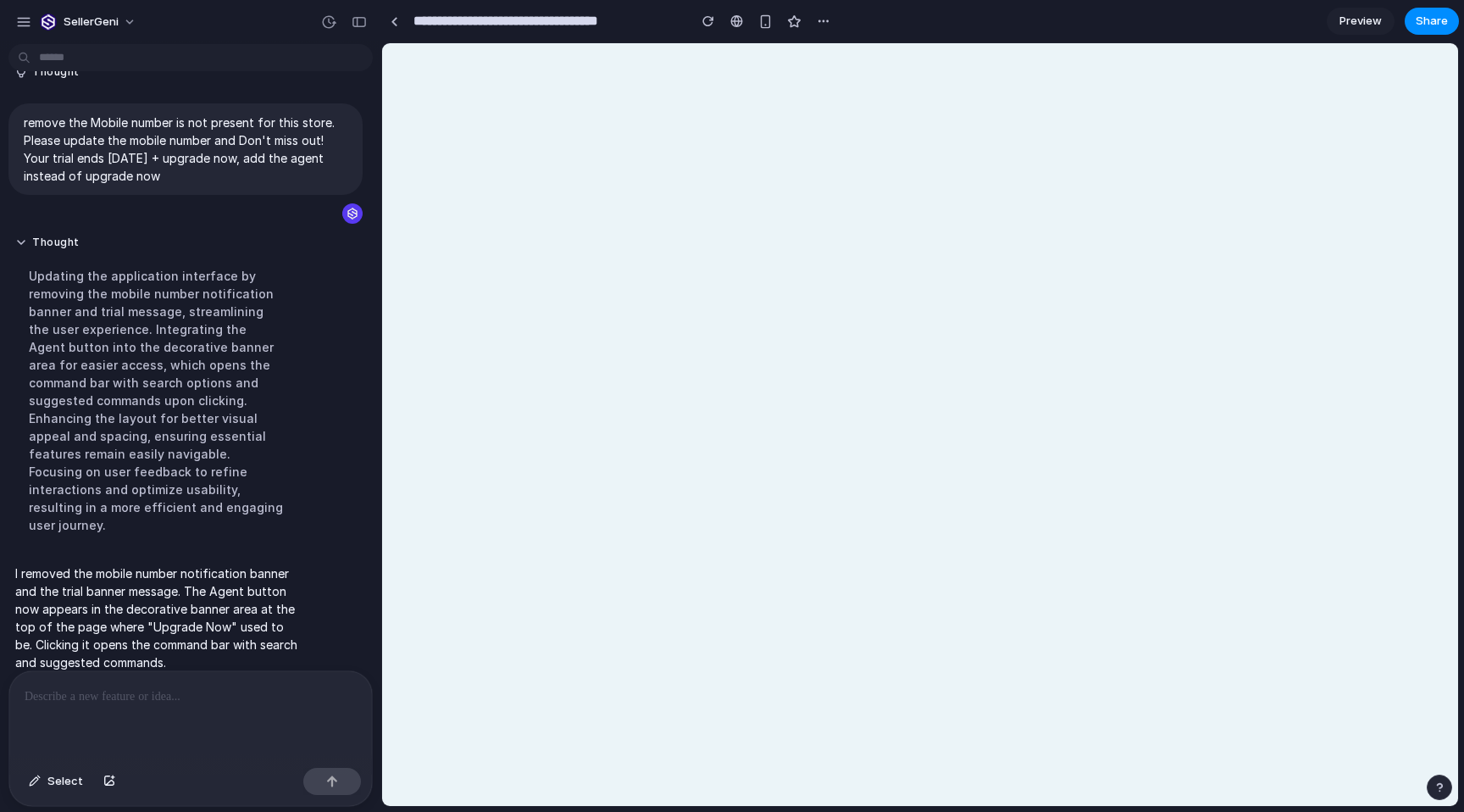
click at [519, 421] on body at bounding box center [919, 424] width 1076 height 763
click at [711, 26] on div "button" at bounding box center [707, 20] width 11 height 11
click at [707, 19] on div "button" at bounding box center [707, 20] width 11 height 11
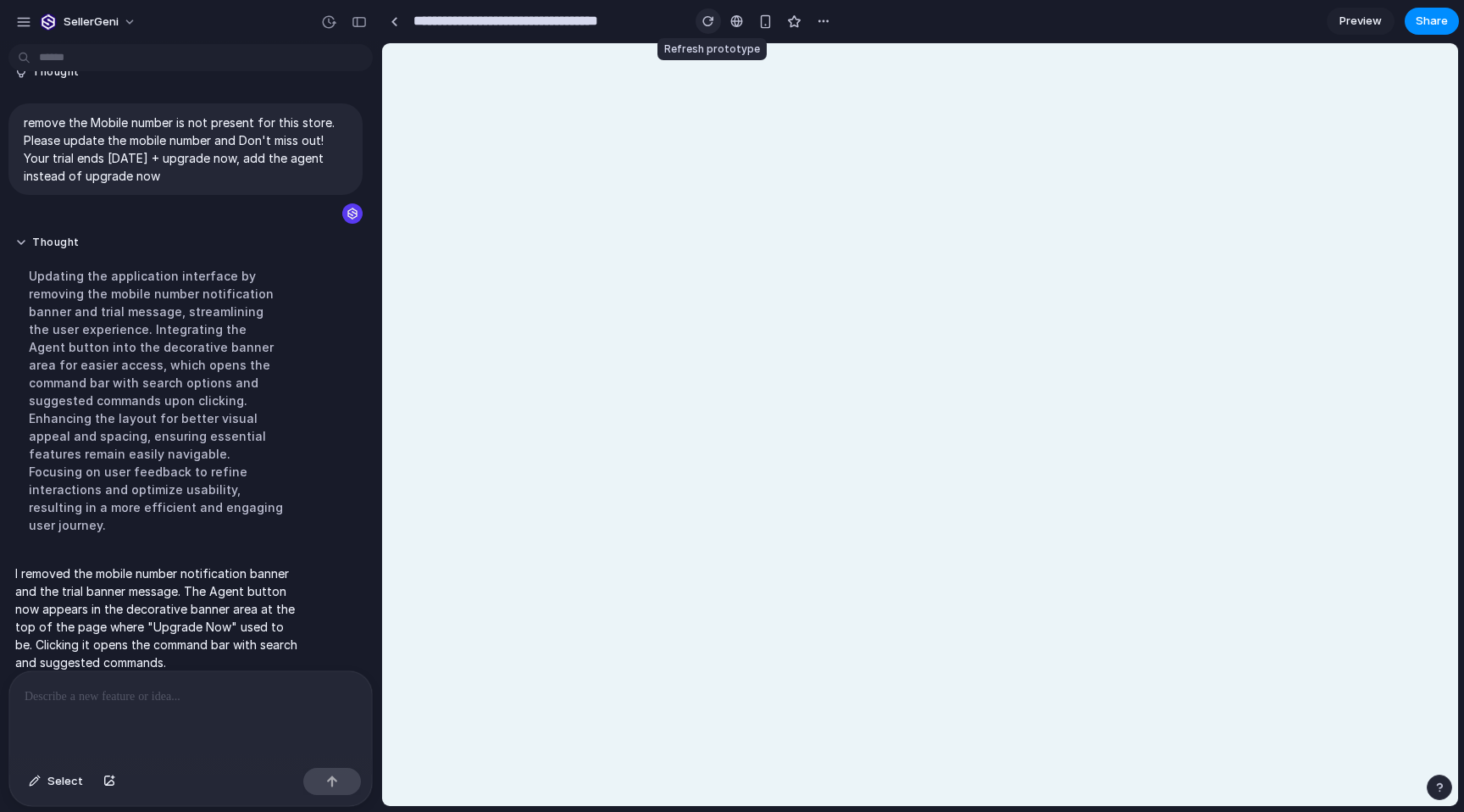
click at [707, 19] on div "button" at bounding box center [707, 20] width 11 height 11
click at [201, 728] on div at bounding box center [191, 716] width 362 height 90
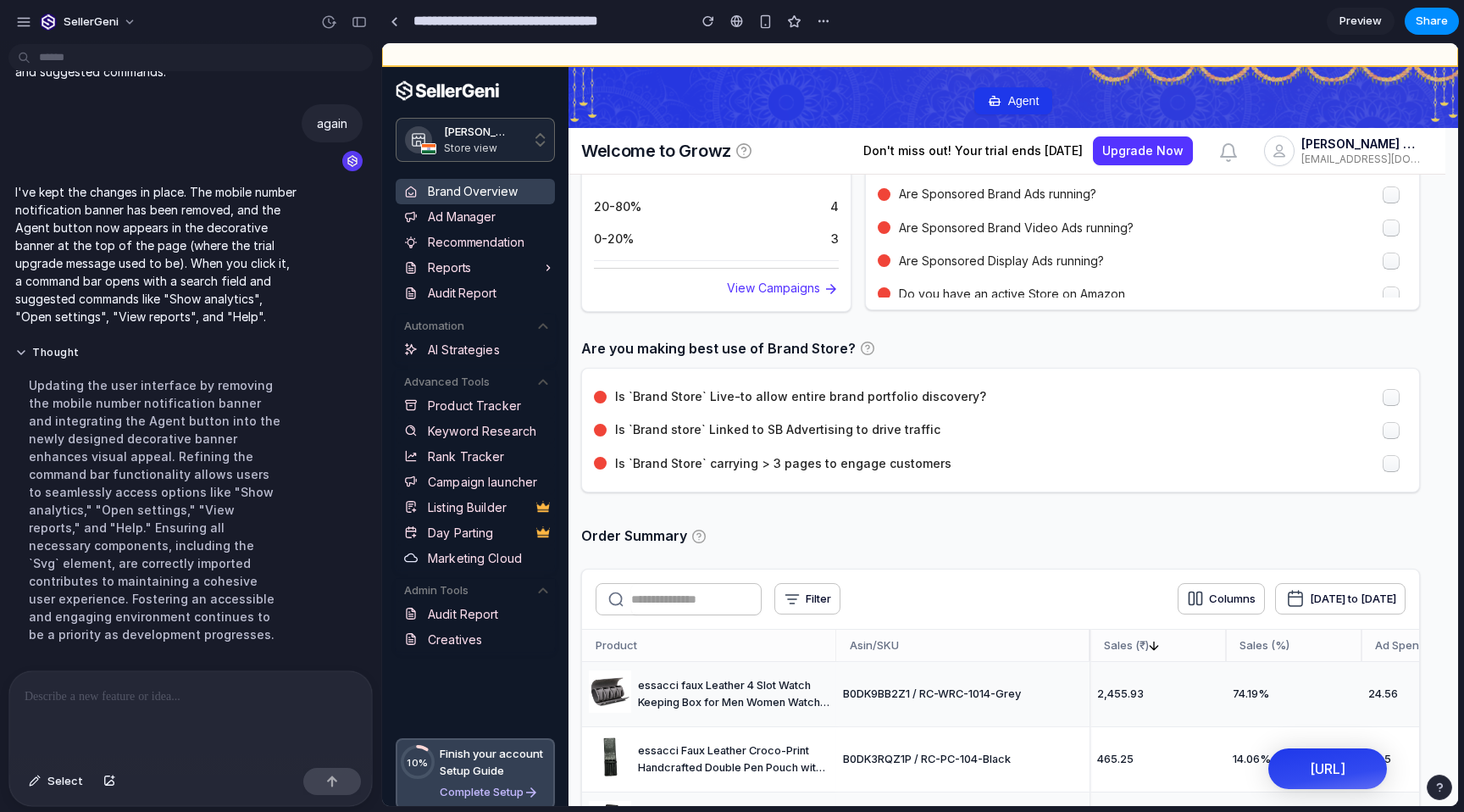
scroll to position [1148, 47]
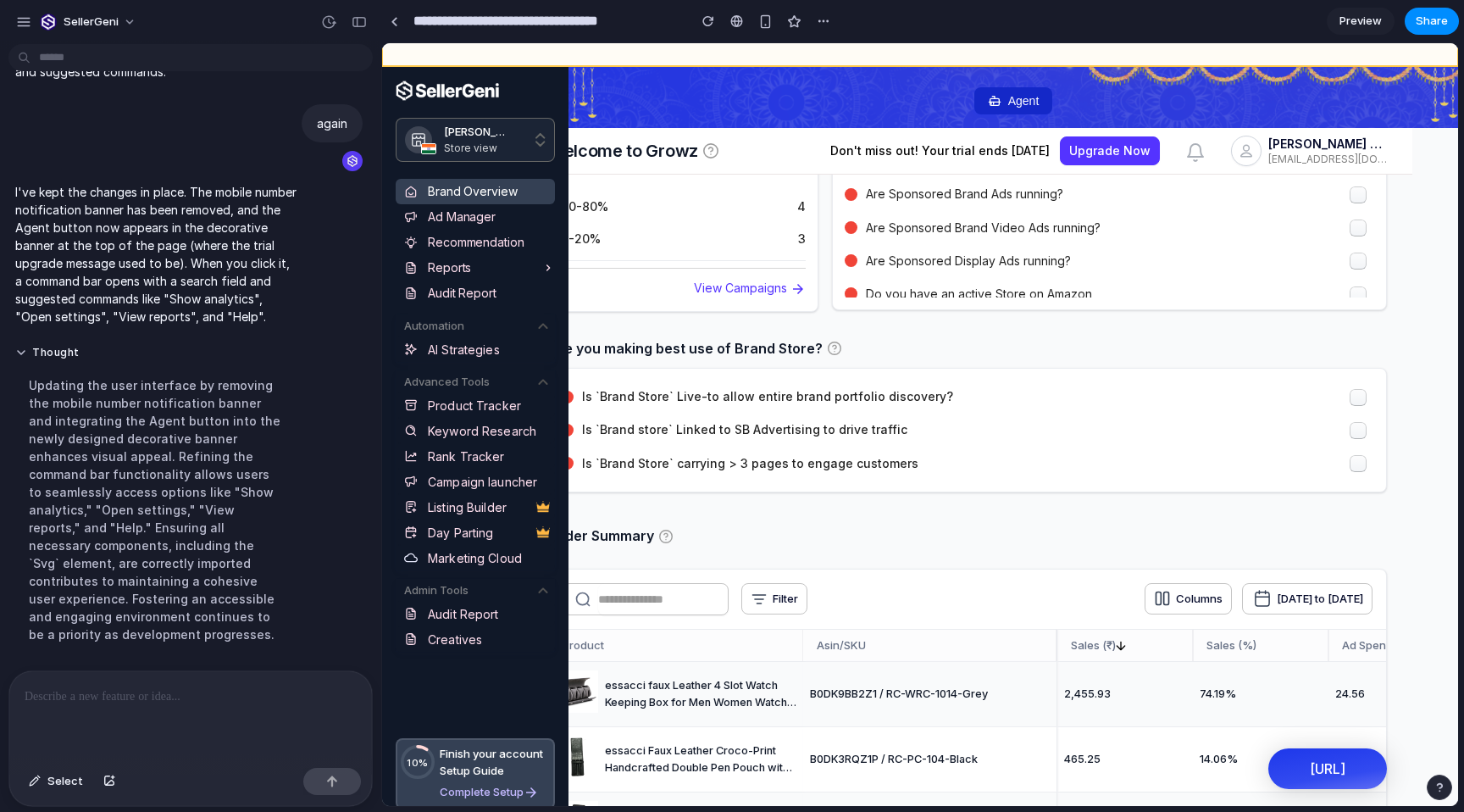
click at [1020, 103] on button "Agent" at bounding box center [1014, 100] width 79 height 27
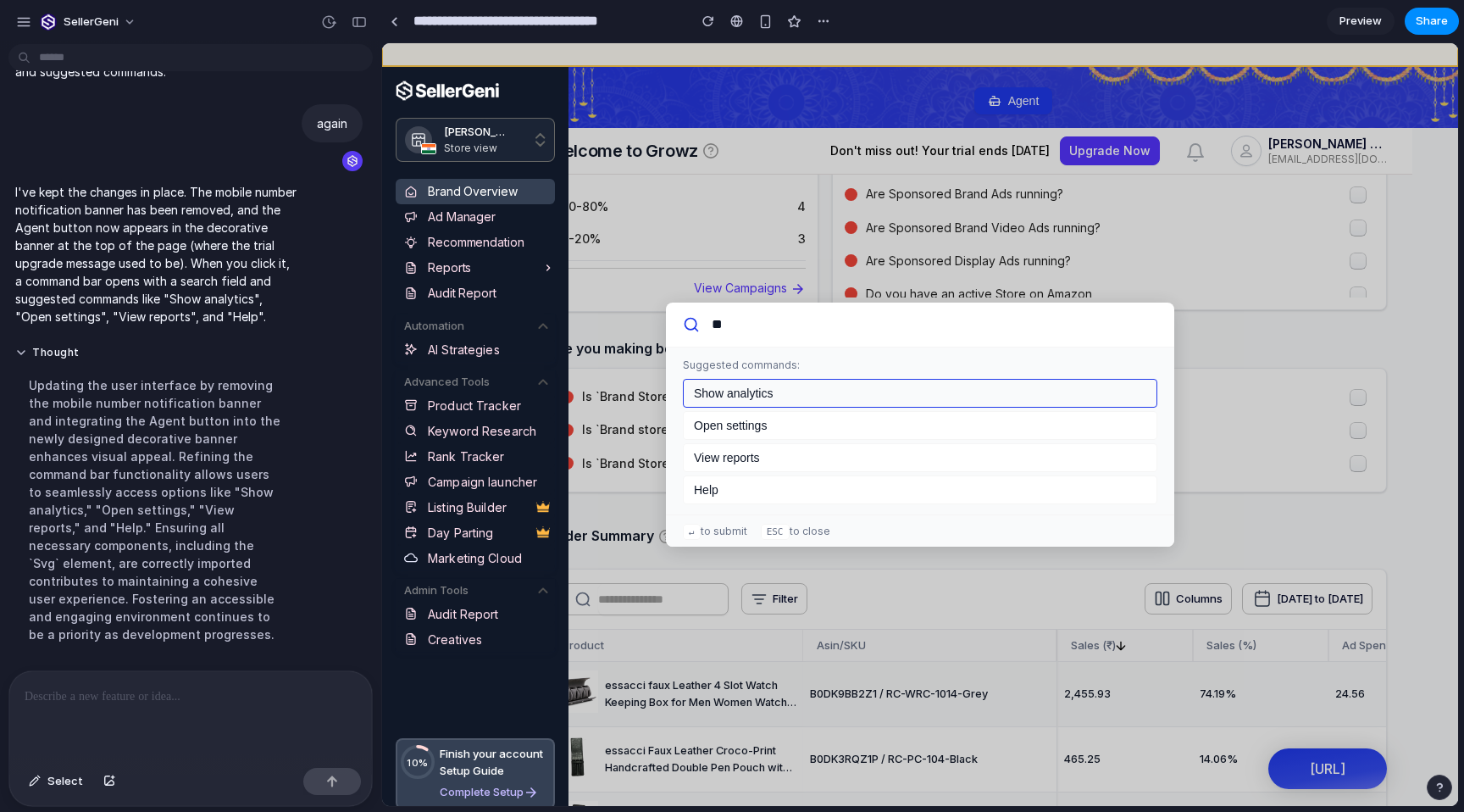
type input "*"
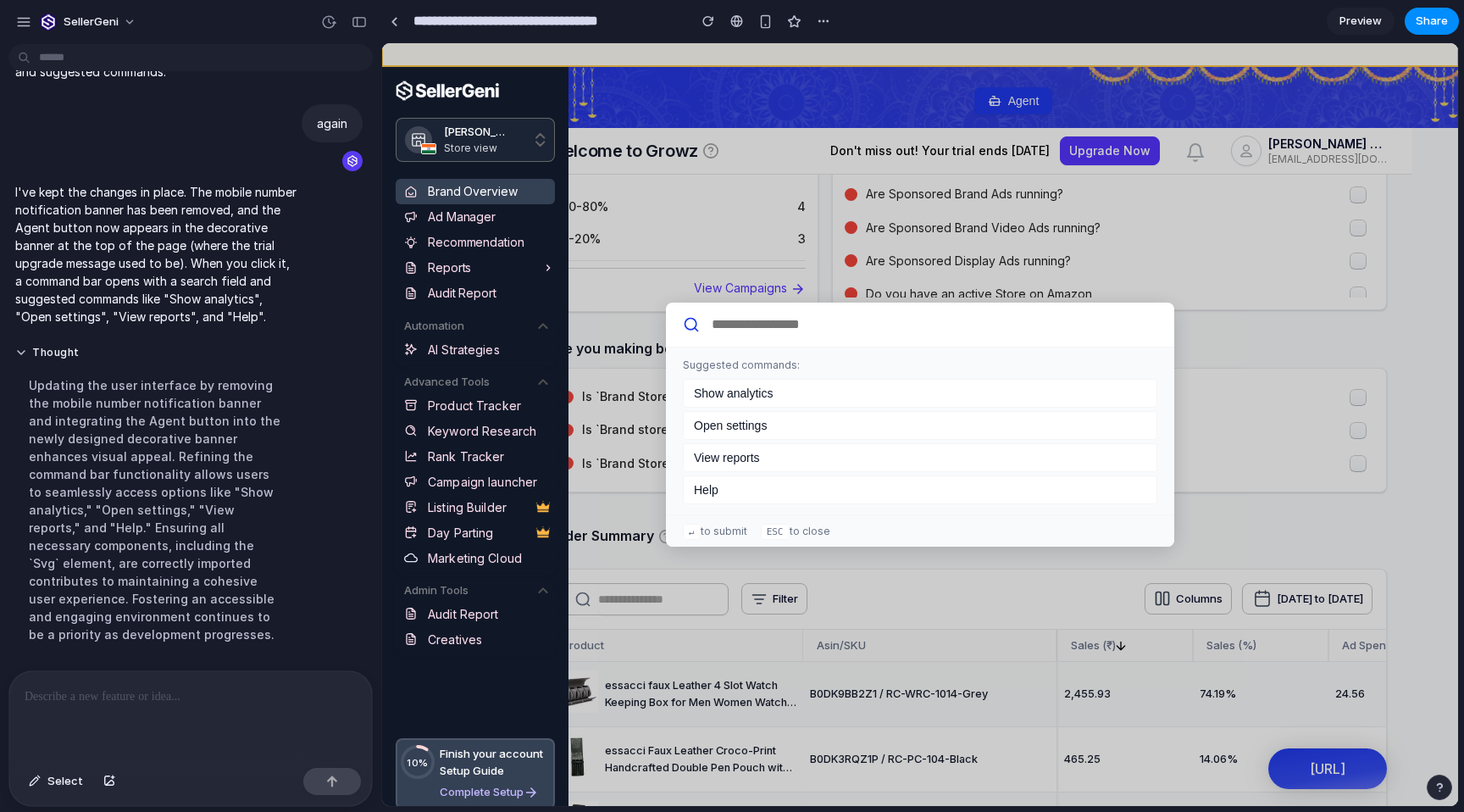
click at [246, 713] on div at bounding box center [191, 716] width 362 height 90
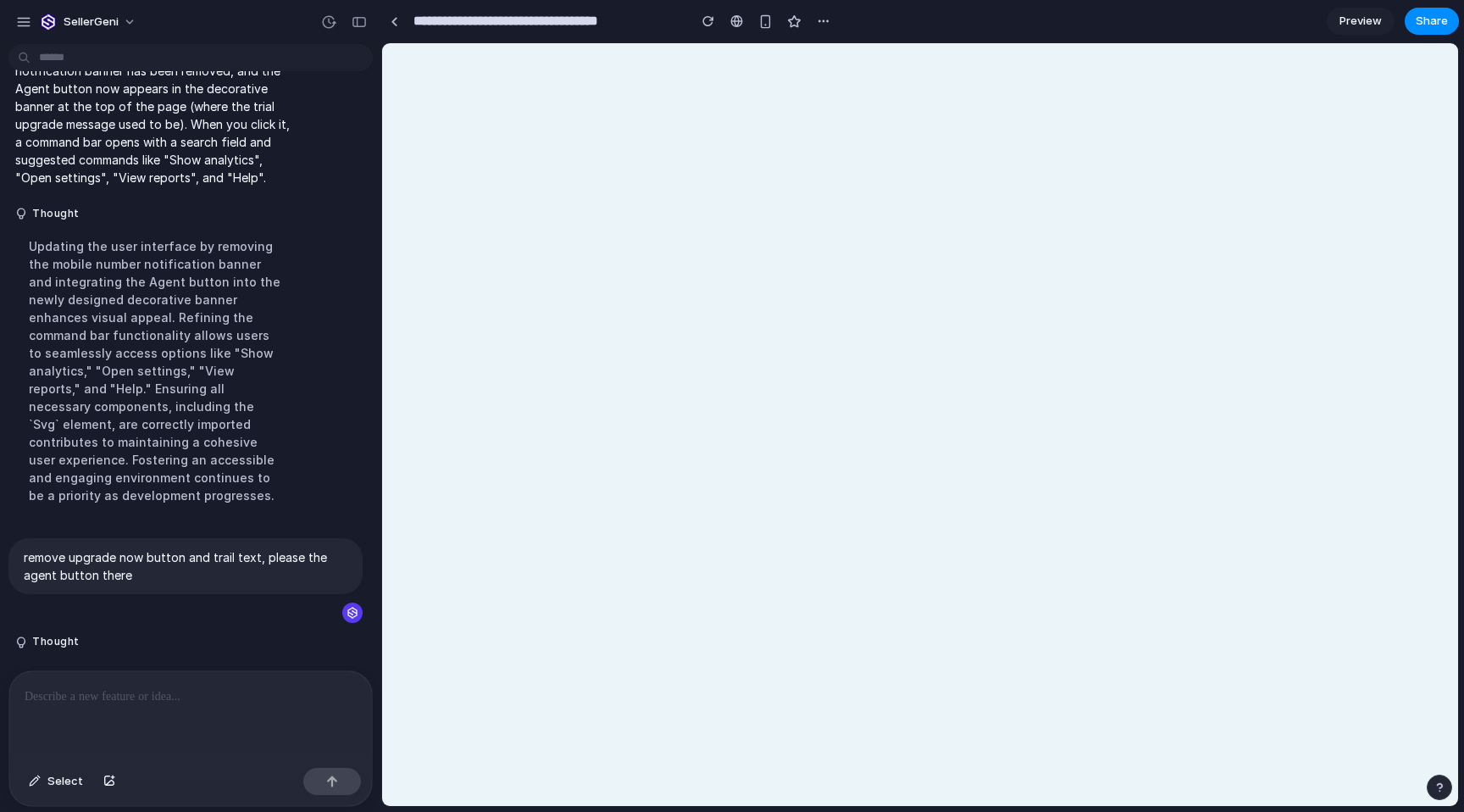
scroll to position [889, 0]
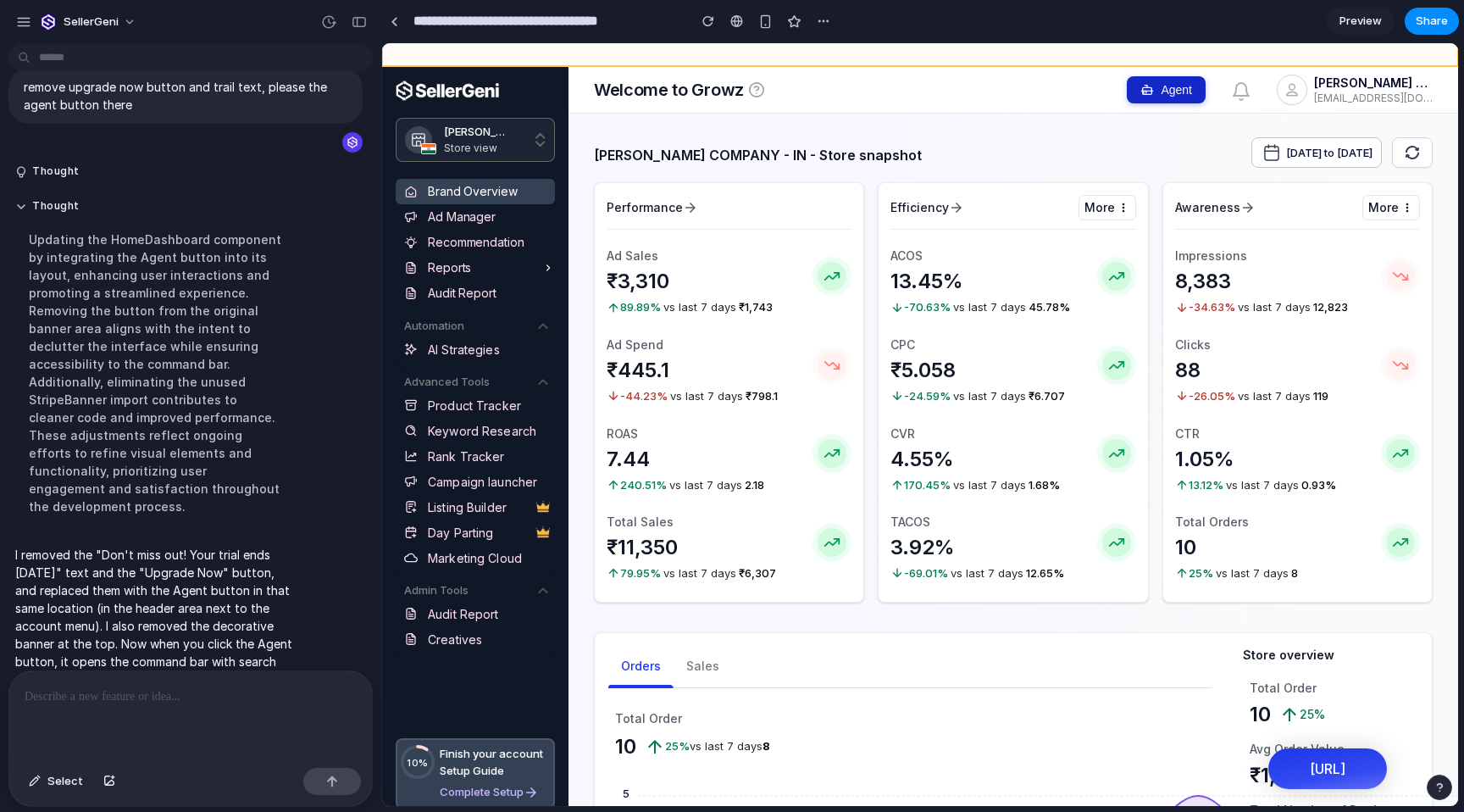
click at [1168, 84] on button "Agent" at bounding box center [1167, 90] width 79 height 27
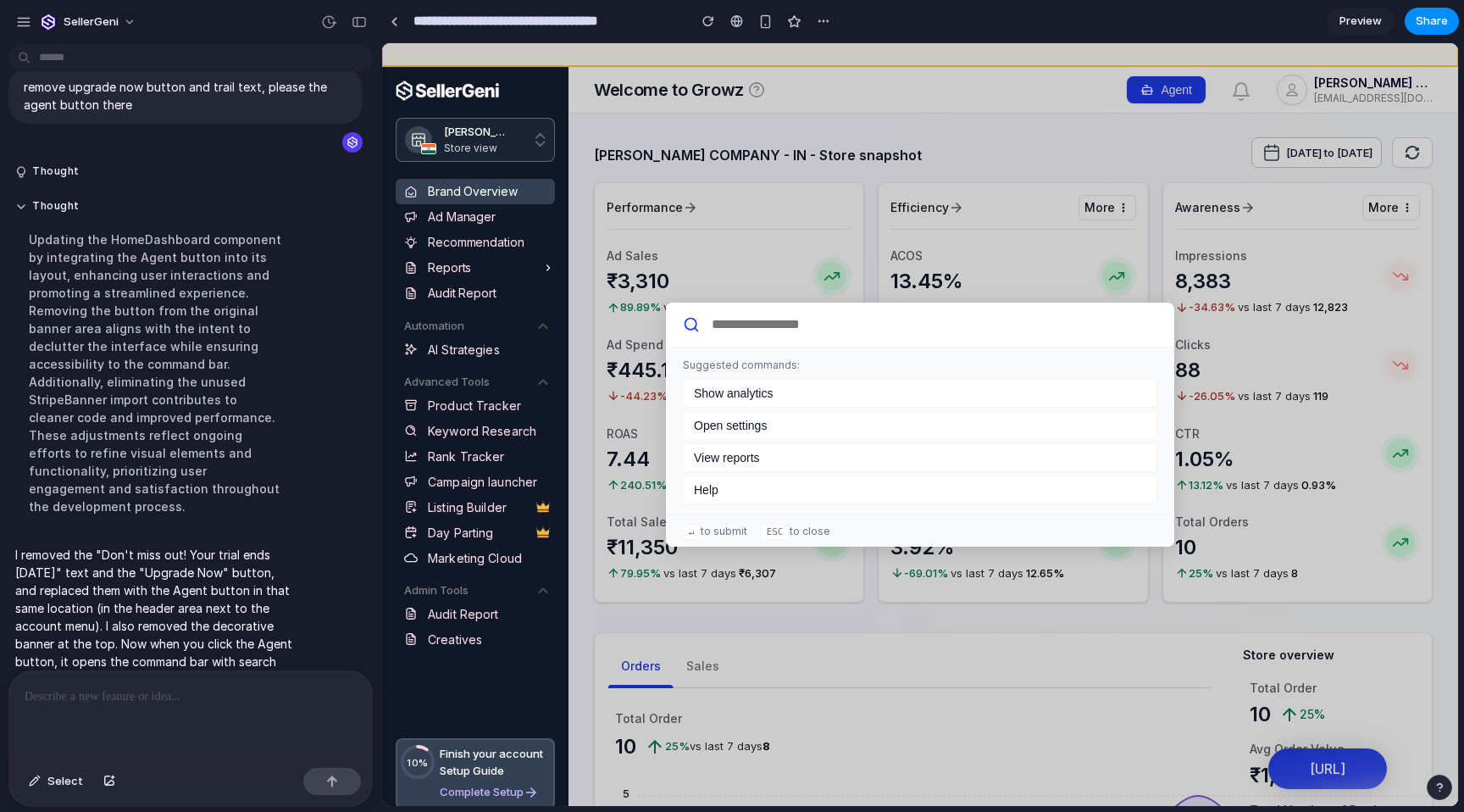
click at [819, 337] on div at bounding box center [920, 325] width 509 height 45
click at [819, 322] on input "text" at bounding box center [933, 324] width 448 height 16
click at [165, 721] on div at bounding box center [191, 716] width 362 height 90
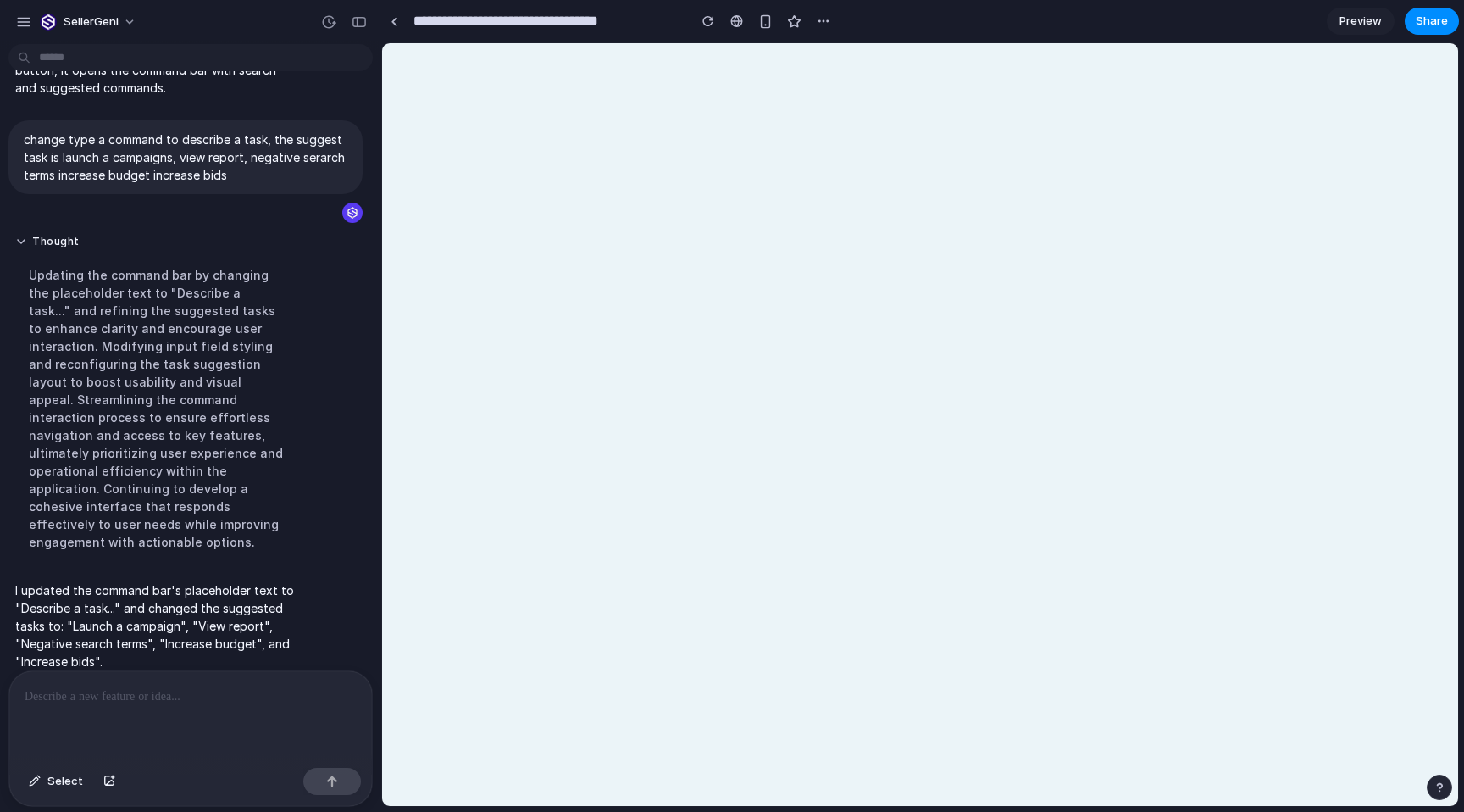
scroll to position [0, 0]
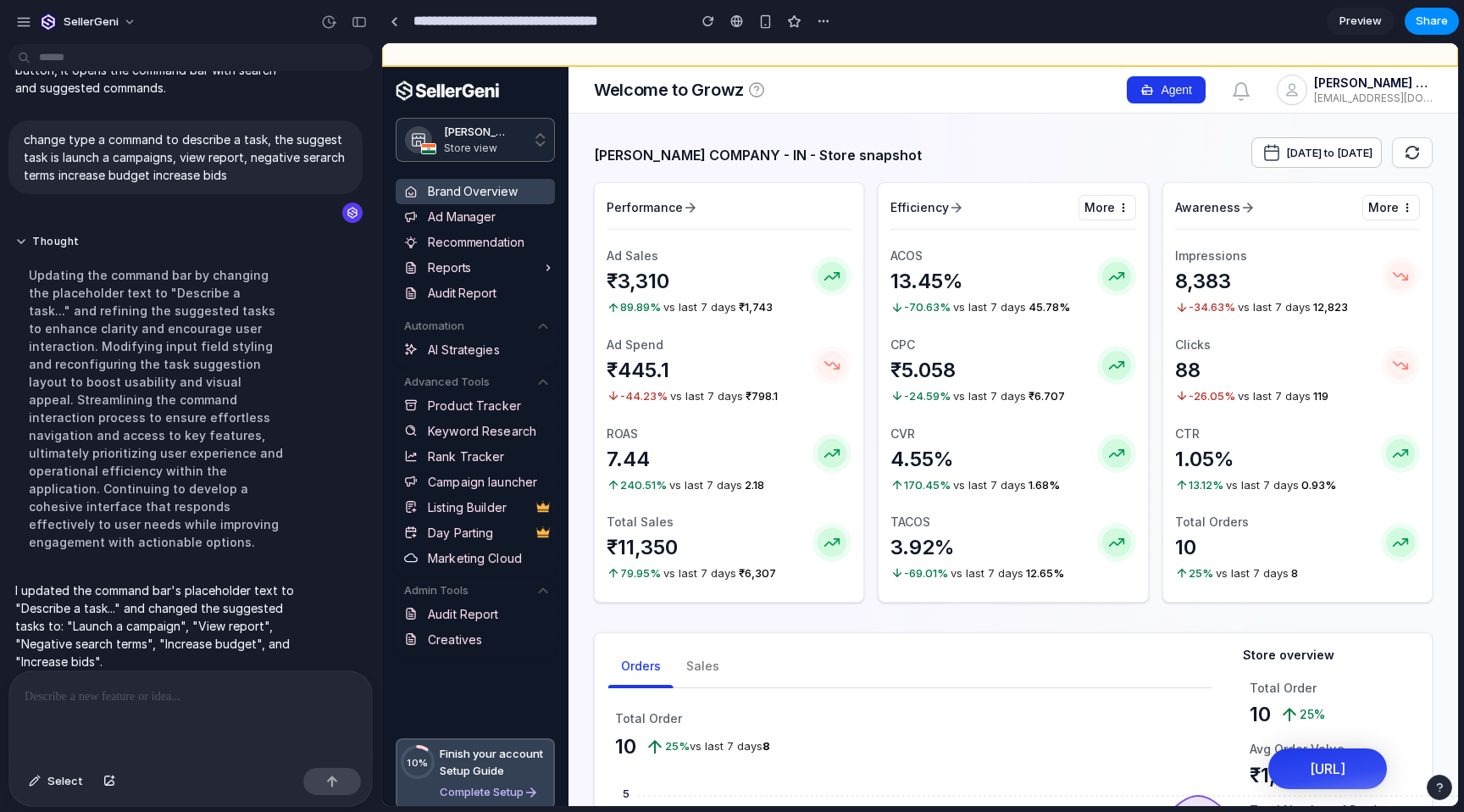
click at [1178, 82] on button "Agent" at bounding box center [1167, 90] width 79 height 27
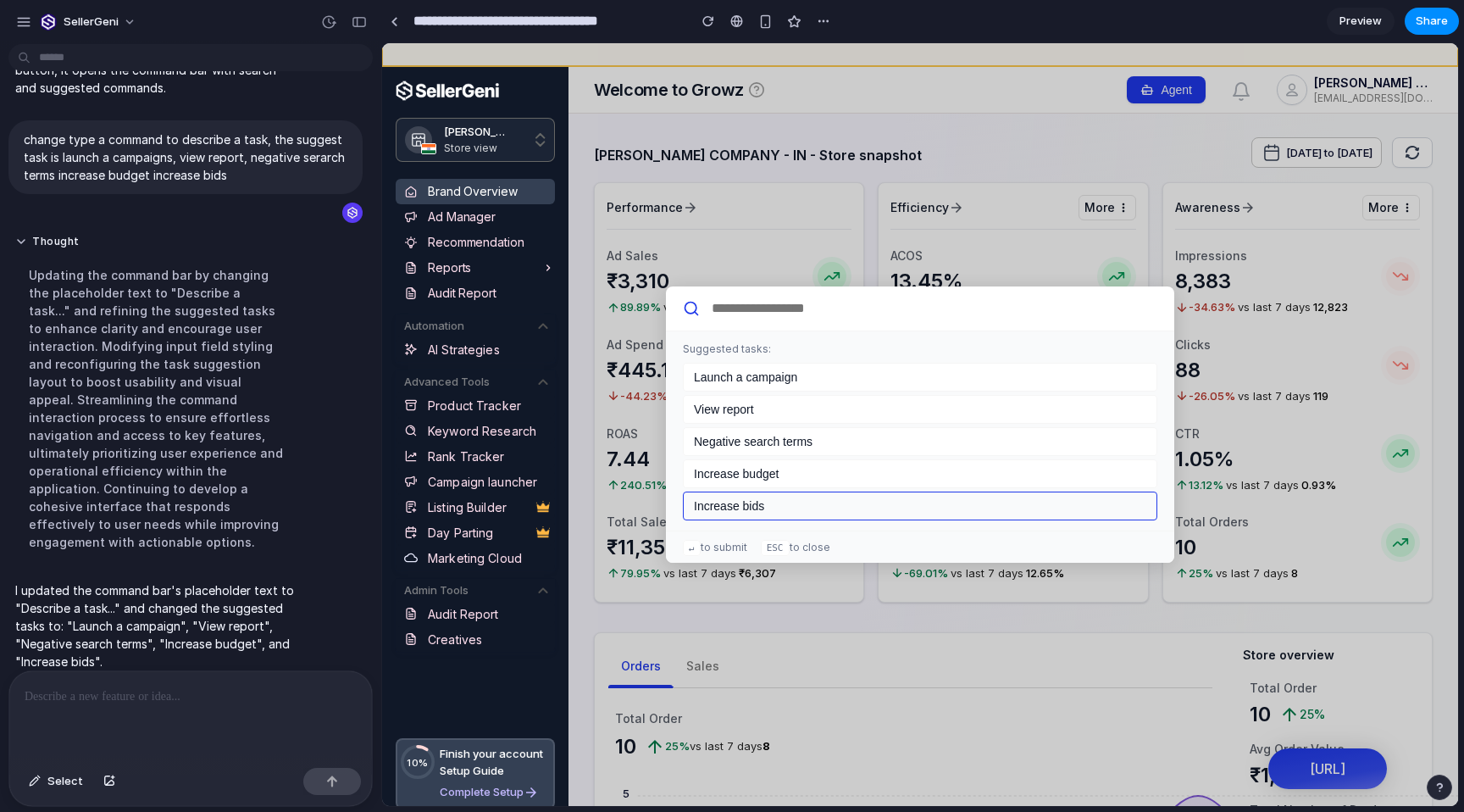
click at [809, 503] on button "Increase bids" at bounding box center [919, 506] width 474 height 29
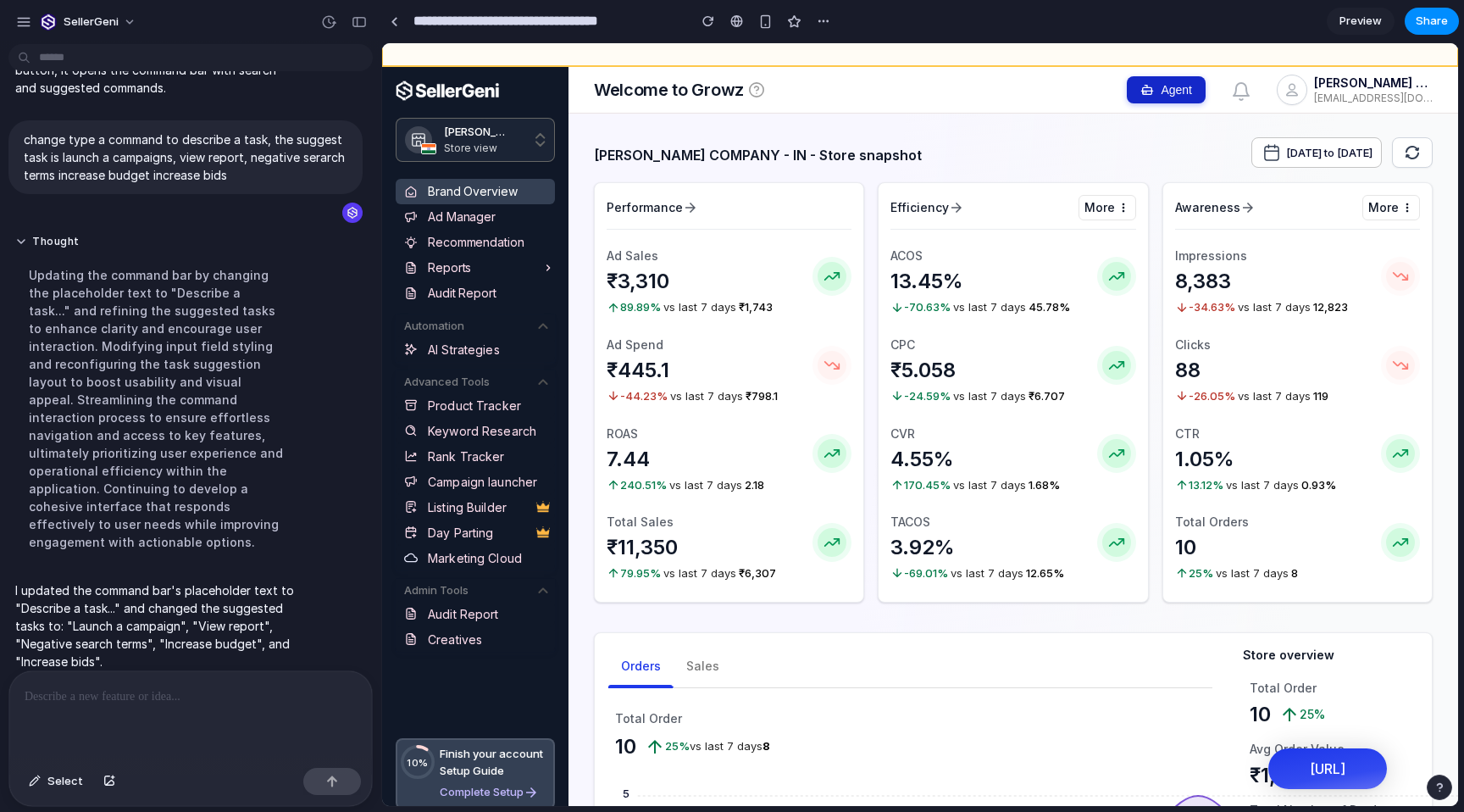
click at [1162, 100] on button "Agent" at bounding box center [1167, 90] width 79 height 27
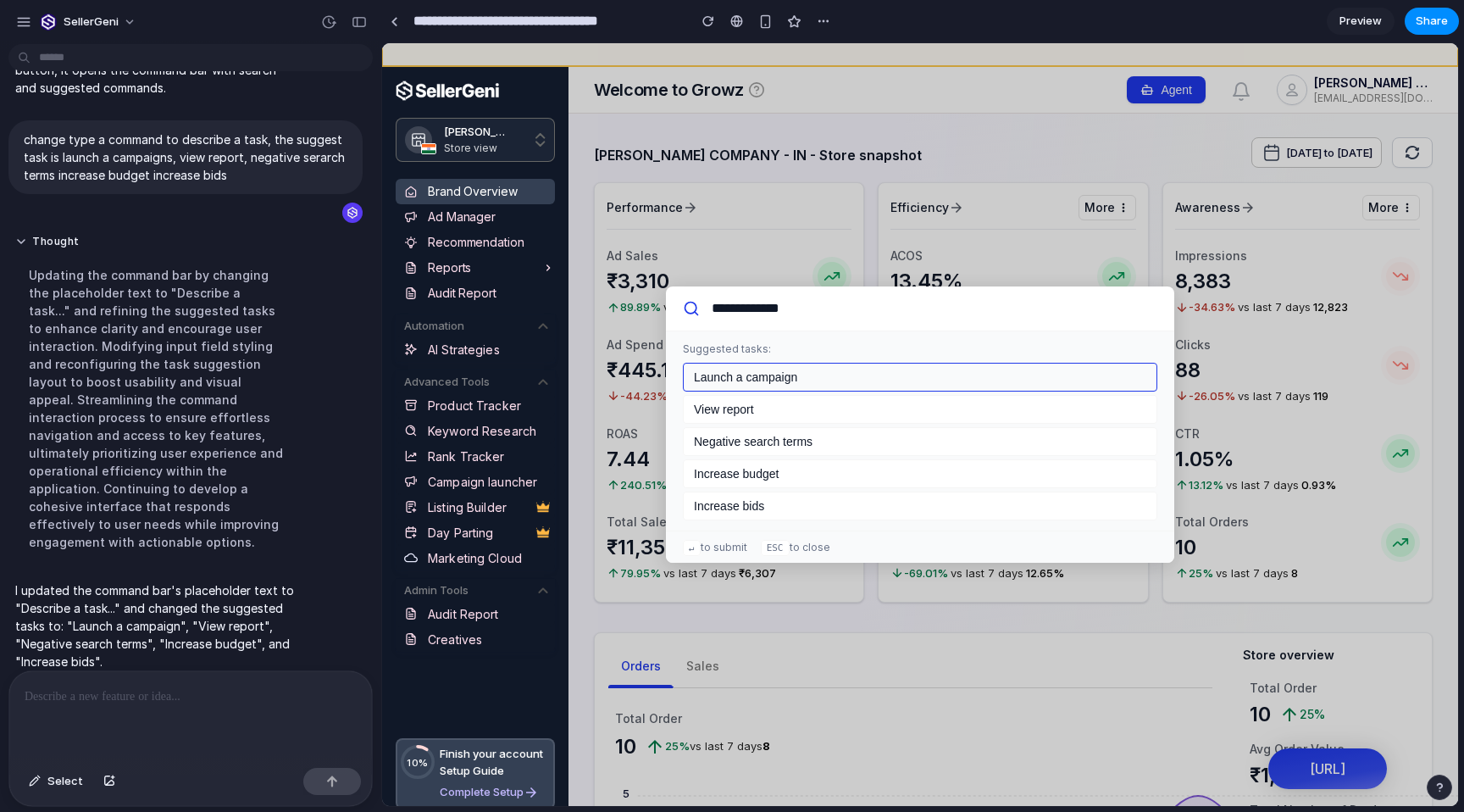
click at [841, 372] on button "Launch a campaign" at bounding box center [919, 377] width 474 height 29
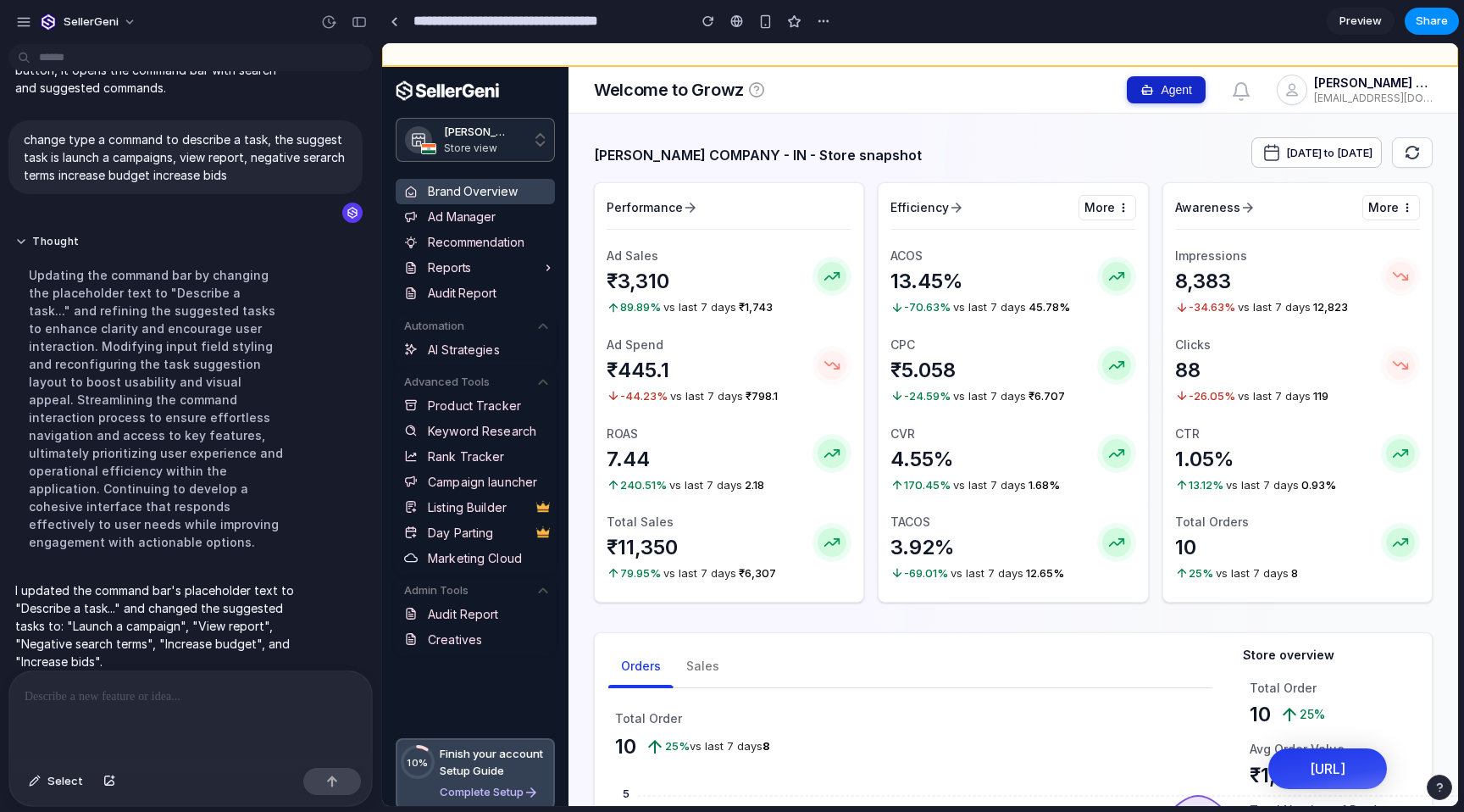
click at [1170, 93] on button "Agent" at bounding box center [1167, 90] width 79 height 27
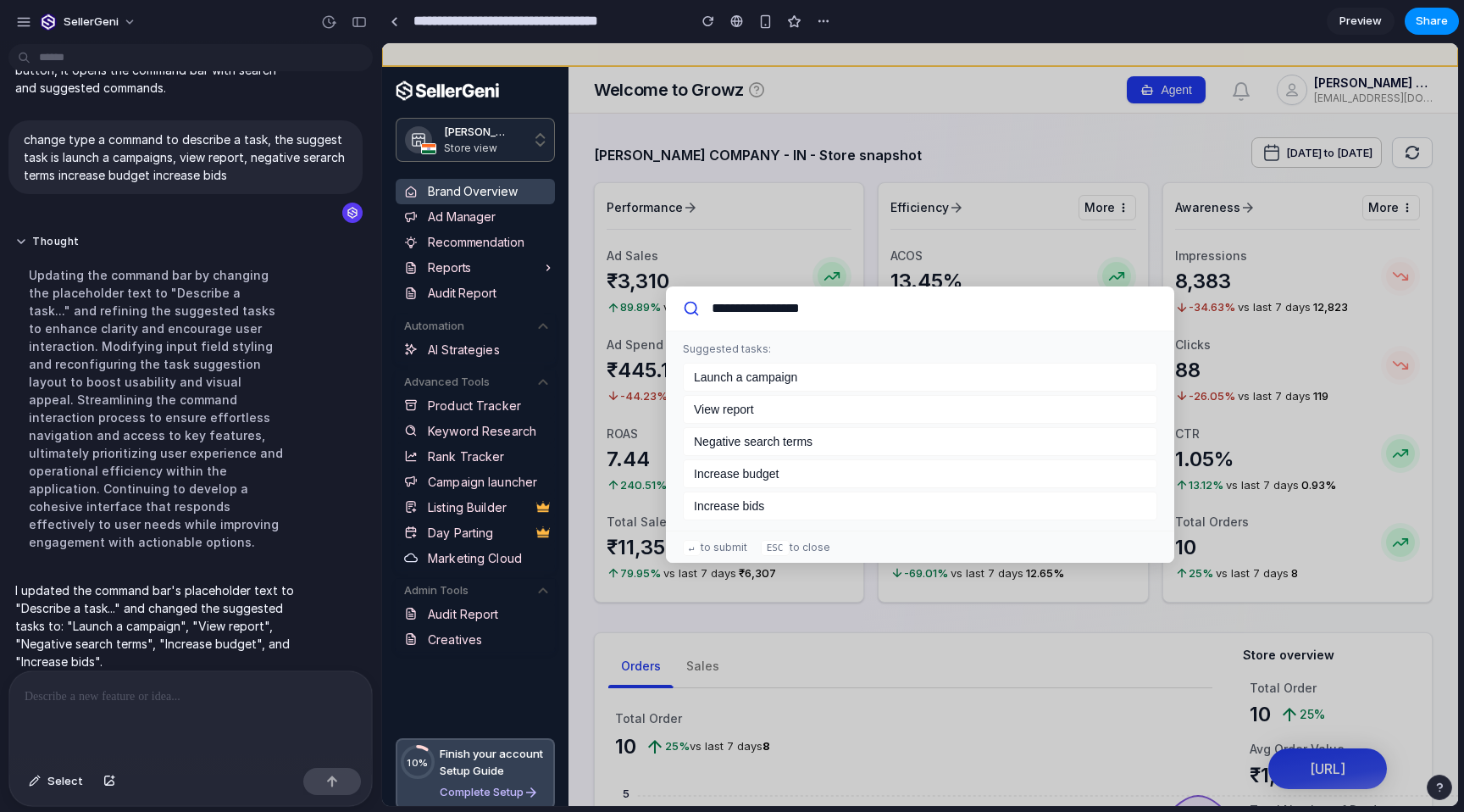
drag, startPoint x: 849, startPoint y: 312, endPoint x: 591, endPoint y: 312, distance: 258.0
click at [591, 312] on div "**********" at bounding box center [919, 424] width 1076 height 763
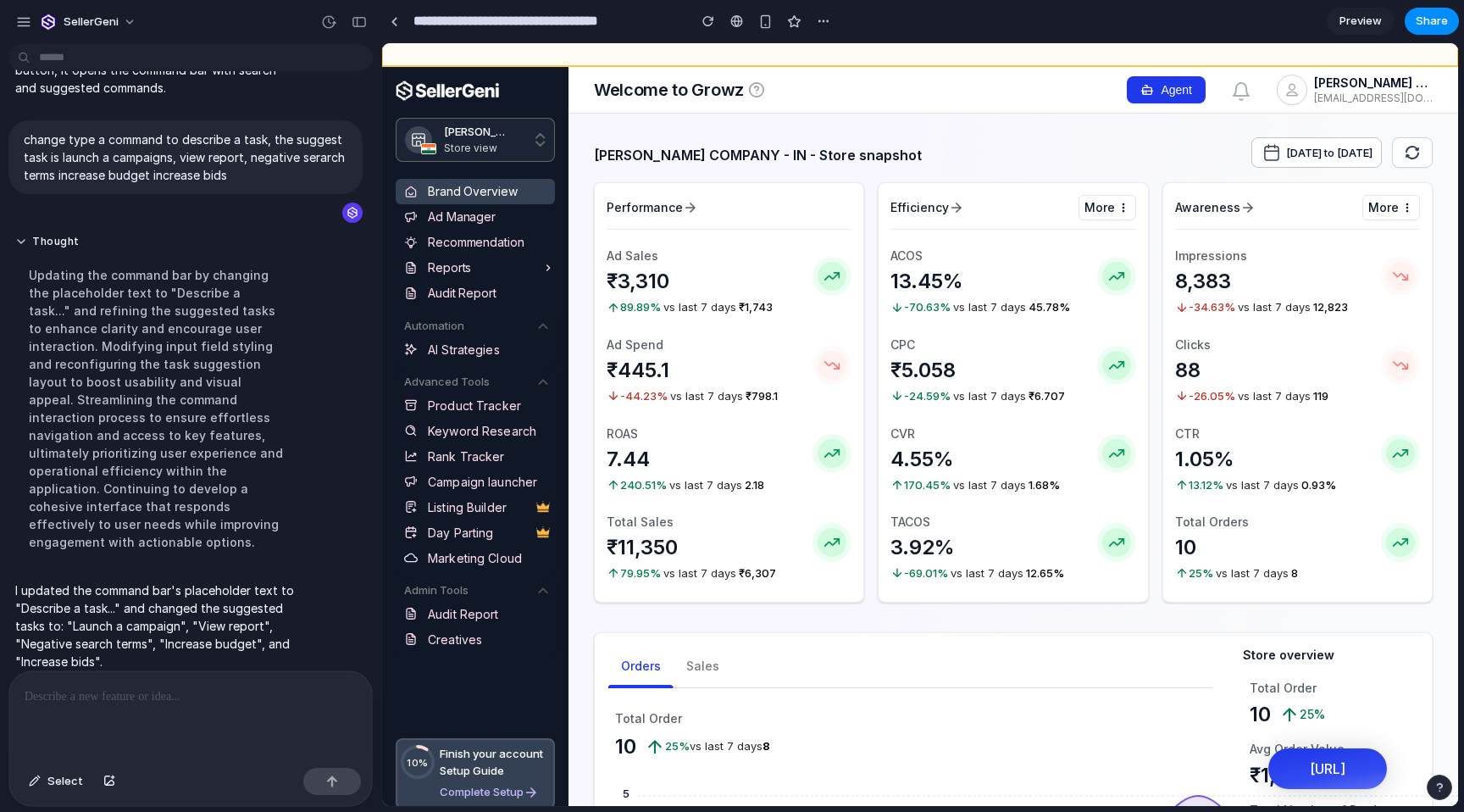
click at [1147, 104] on div "Agent 0 [PERSON_NAME] COMPANY [EMAIL_ADDRESS][DOMAIN_NAME]" at bounding box center [1280, 90] width 306 height 46
click at [1147, 99] on button "Agent" at bounding box center [1167, 90] width 79 height 27
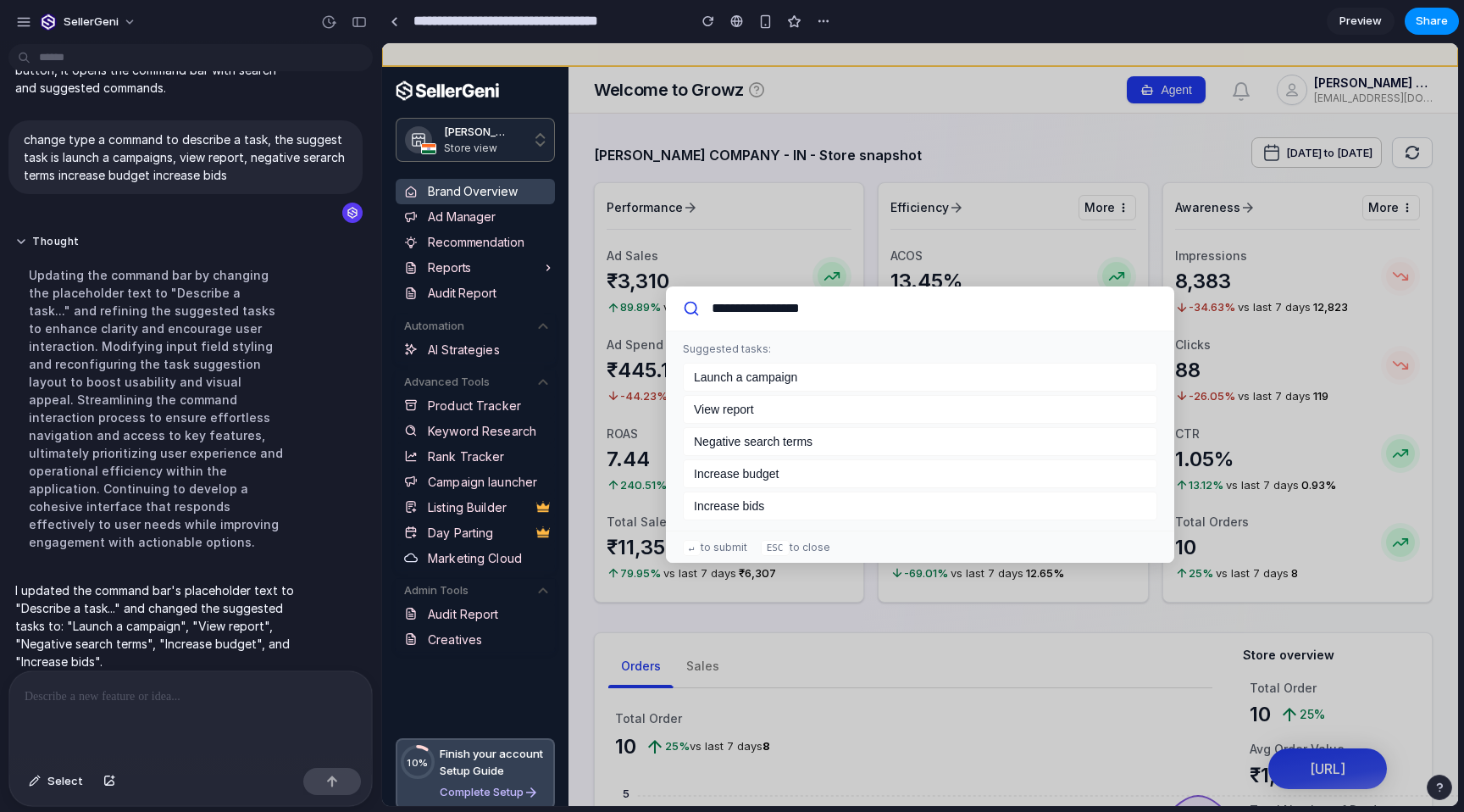
drag, startPoint x: 856, startPoint y: 308, endPoint x: 677, endPoint y: 310, distance: 179.0
click at [677, 310] on div "**********" at bounding box center [920, 309] width 509 height 45
click at [494, 481] on span "Campaign launcher" at bounding box center [491, 481] width 127 height 18
click at [50, 786] on span "Select" at bounding box center [65, 780] width 35 height 17
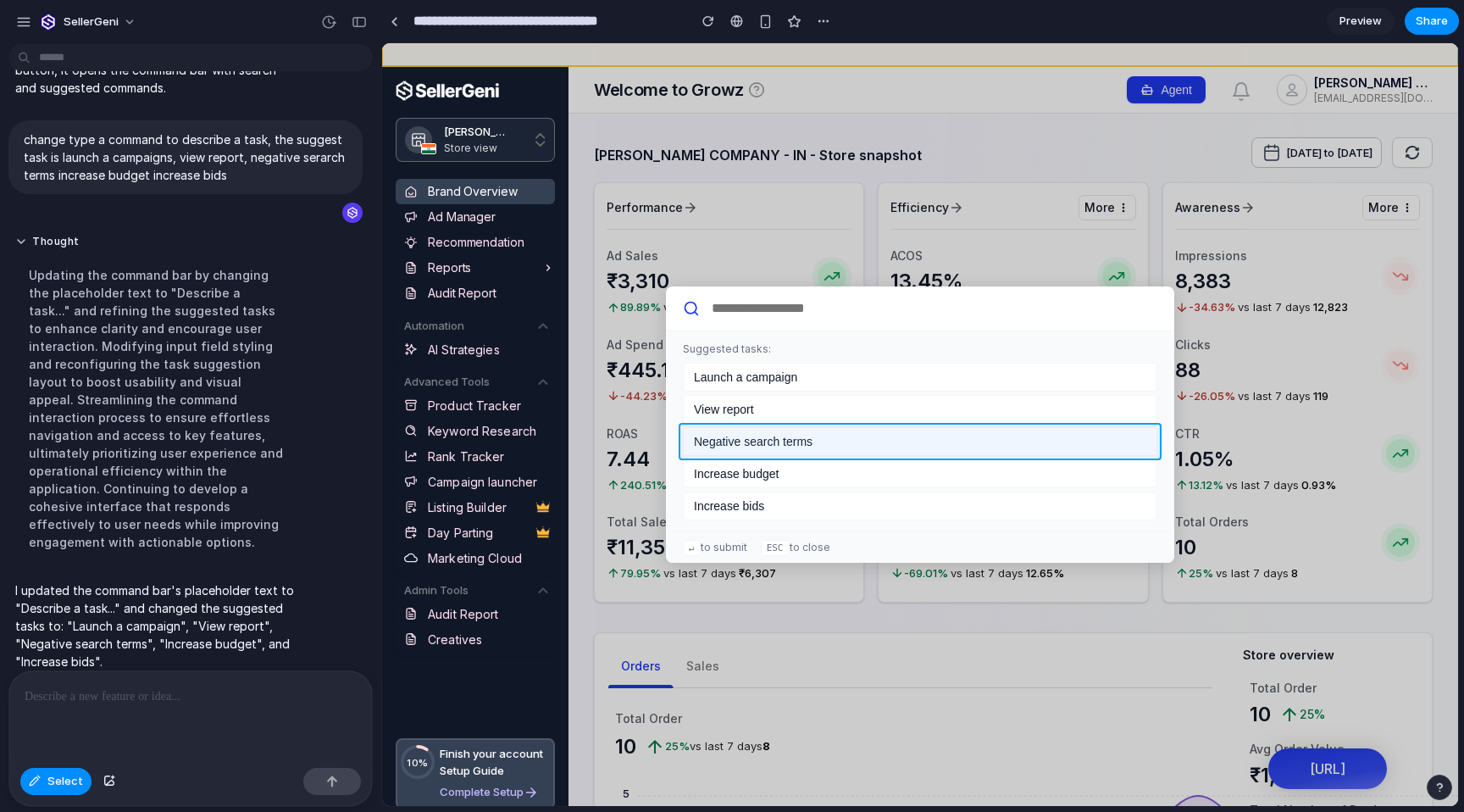
click at [768, 450] on div at bounding box center [920, 425] width 1075 height 762
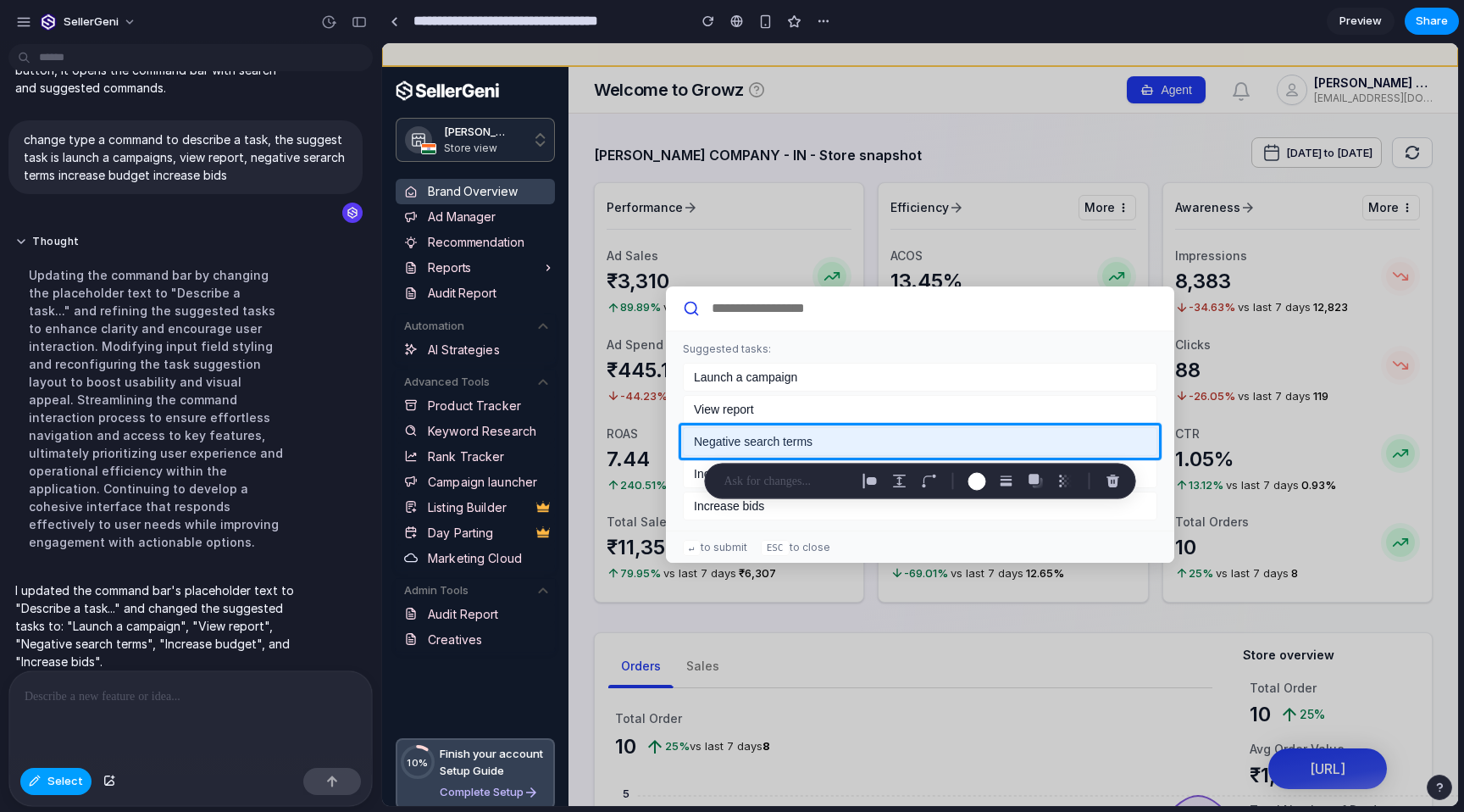
click at [70, 785] on span "Select" at bounding box center [65, 780] width 35 height 17
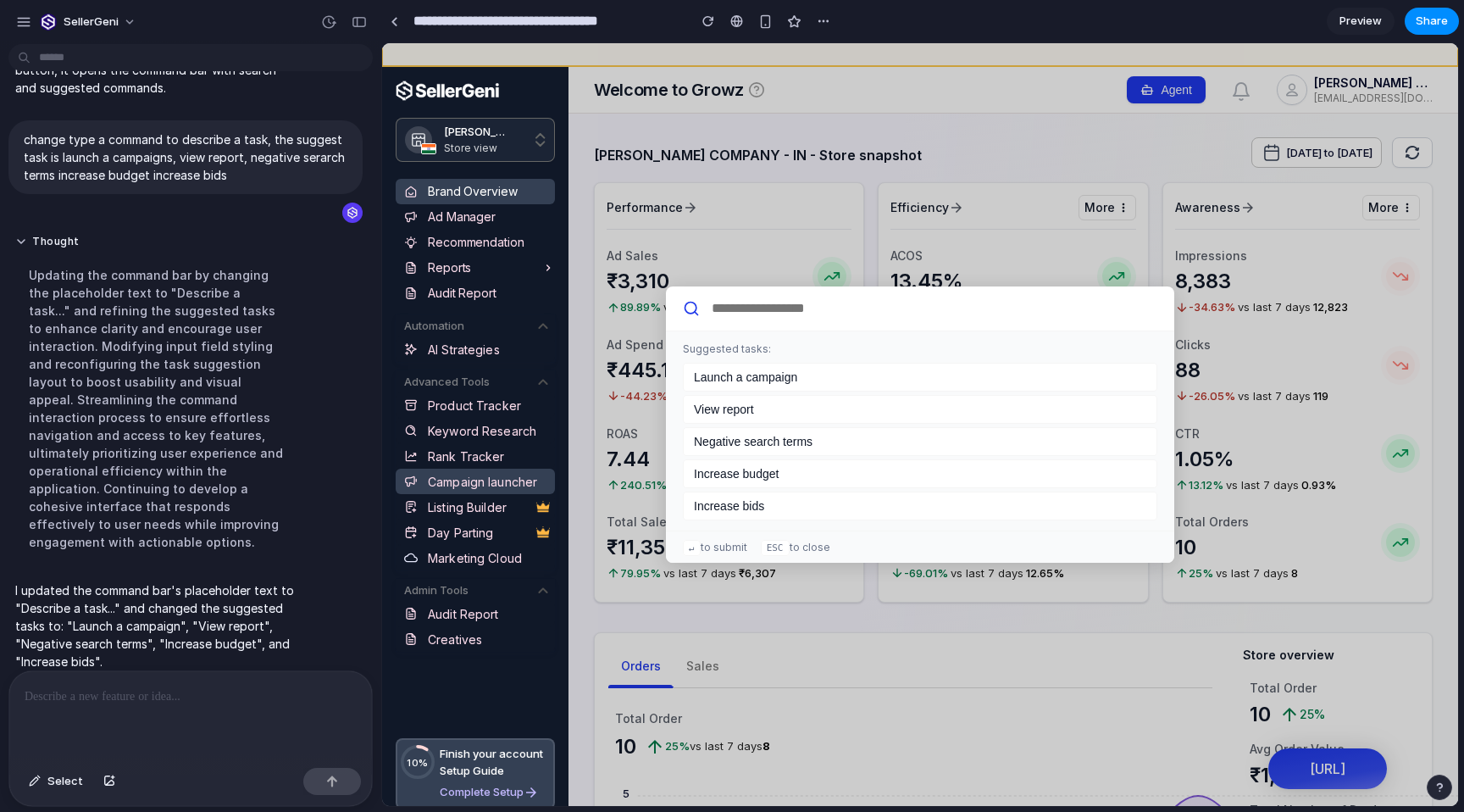
click at [465, 479] on span "Campaign launcher" at bounding box center [491, 481] width 127 height 18
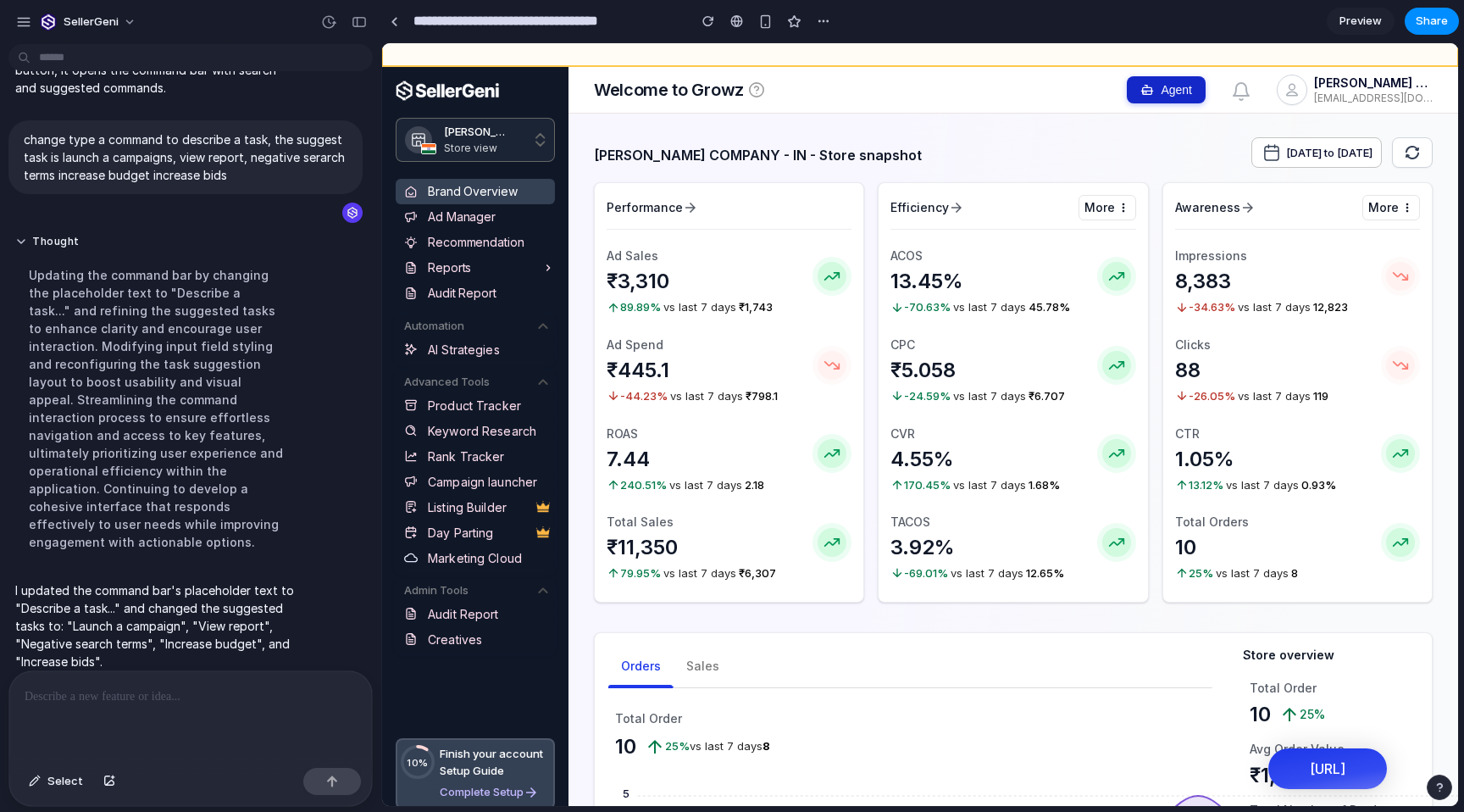
click at [1136, 91] on button "Agent" at bounding box center [1167, 90] width 79 height 27
click at [1163, 80] on button "Agent" at bounding box center [1167, 90] width 79 height 27
